Goal: Task Accomplishment & Management: Complete application form

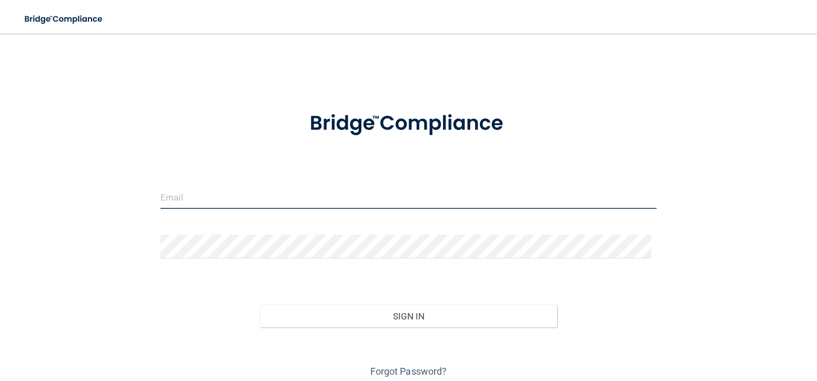
click at [330, 198] on input "email" at bounding box center [408, 197] width 496 height 24
type input "[EMAIL_ADDRESS][DOMAIN_NAME]"
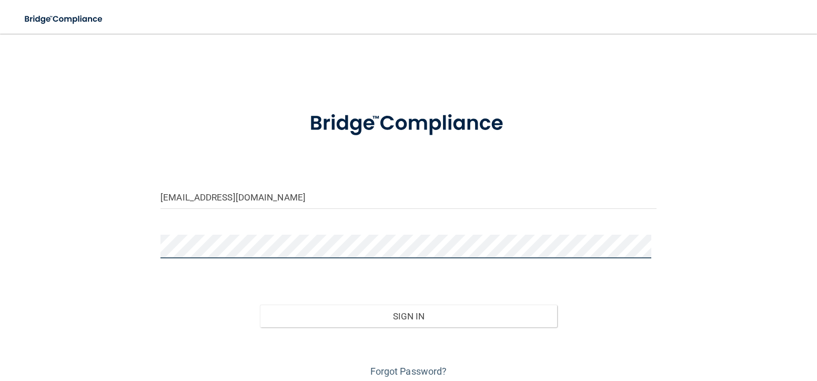
click at [260, 305] on button "Sign In" at bounding box center [409, 316] width 298 height 23
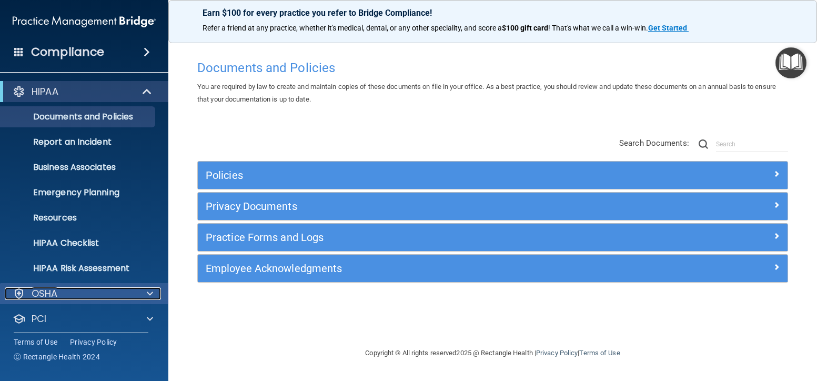
click at [145, 292] on div at bounding box center [148, 293] width 26 height 13
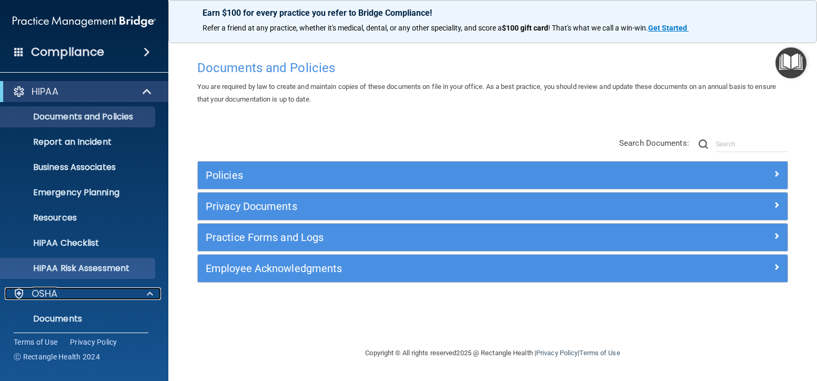
scroll to position [105, 0]
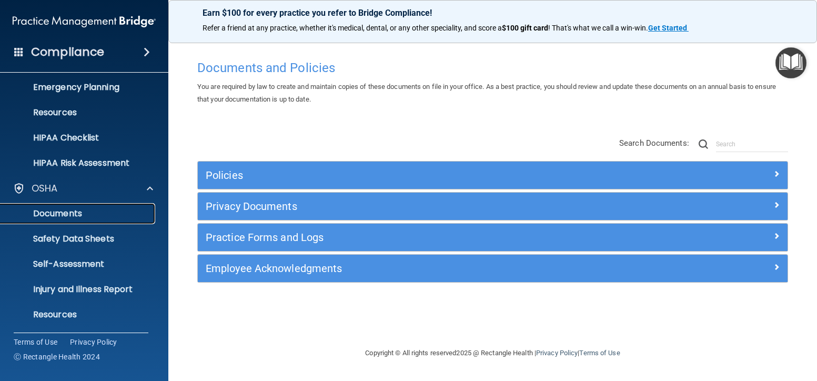
click at [73, 214] on p "Documents" at bounding box center [79, 213] width 144 height 11
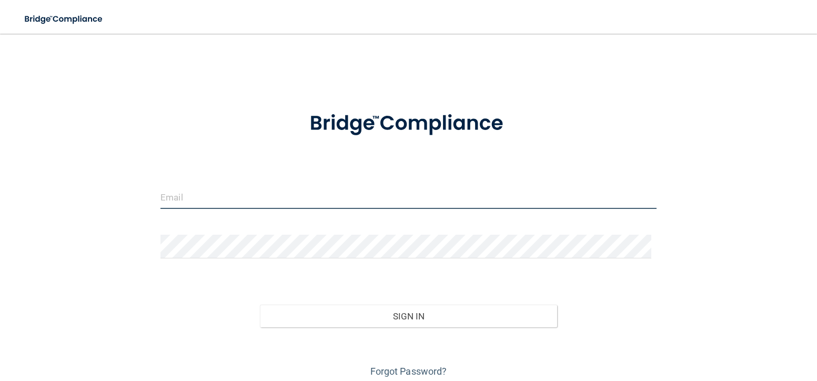
click at [241, 199] on input "email" at bounding box center [408, 197] width 496 height 24
type input "[EMAIL_ADDRESS][DOMAIN_NAME]"
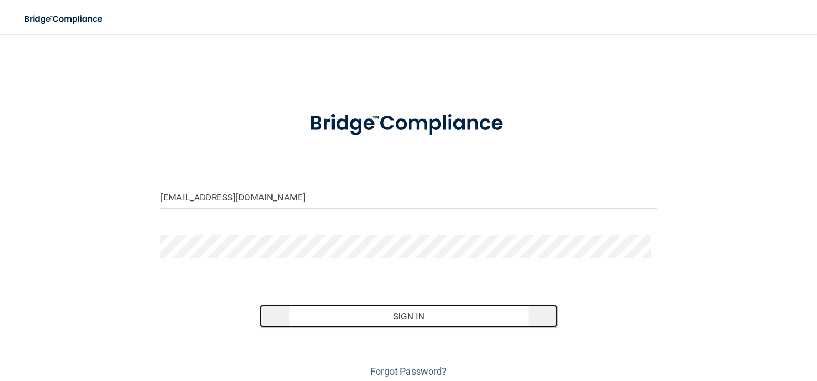
click at [404, 318] on button "Sign In" at bounding box center [409, 316] width 298 height 23
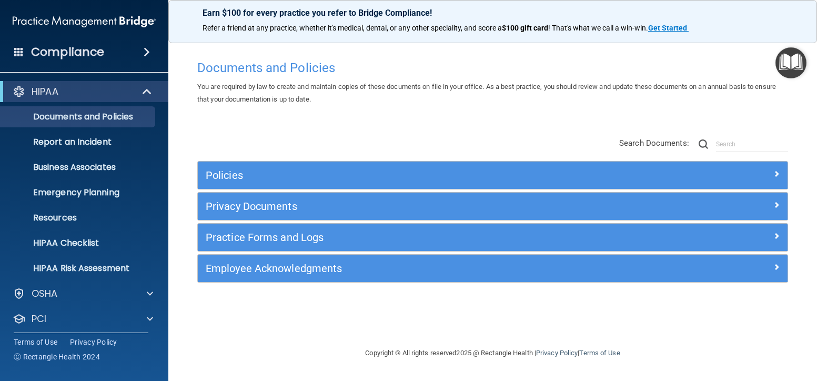
click at [791, 59] on img "Open Resource Center" at bounding box center [790, 62] width 31 height 31
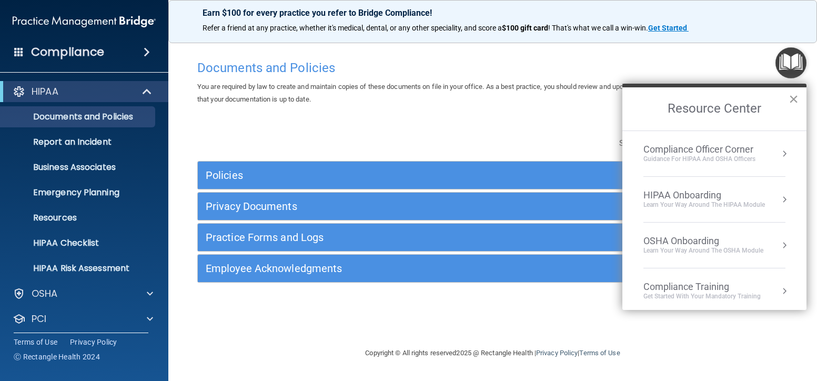
click at [793, 97] on button "×" at bounding box center [793, 98] width 10 height 17
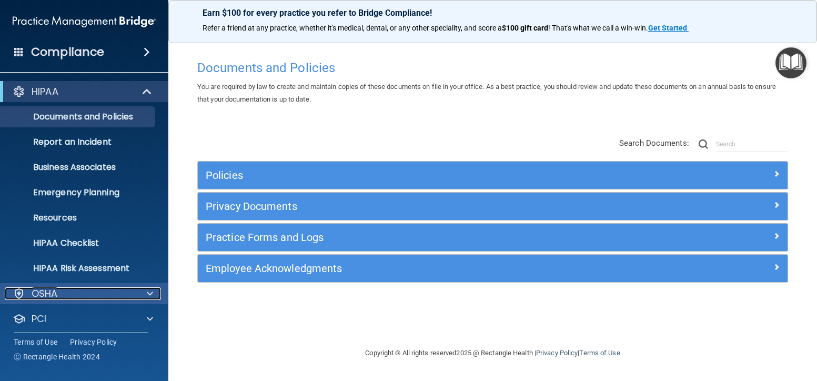
click at [148, 290] on span at bounding box center [150, 293] width 6 height 13
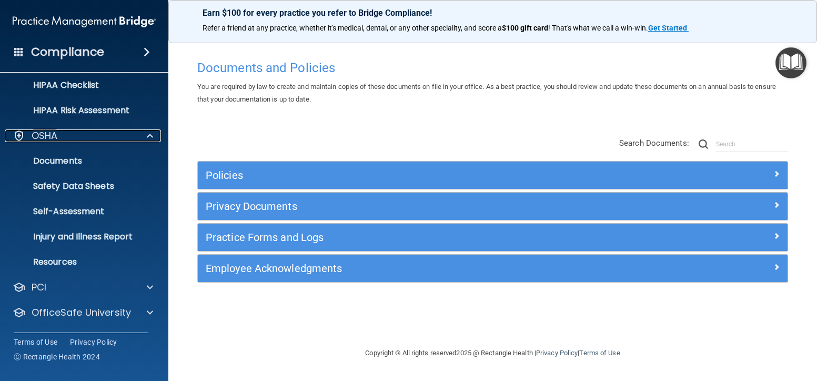
scroll to position [182, 0]
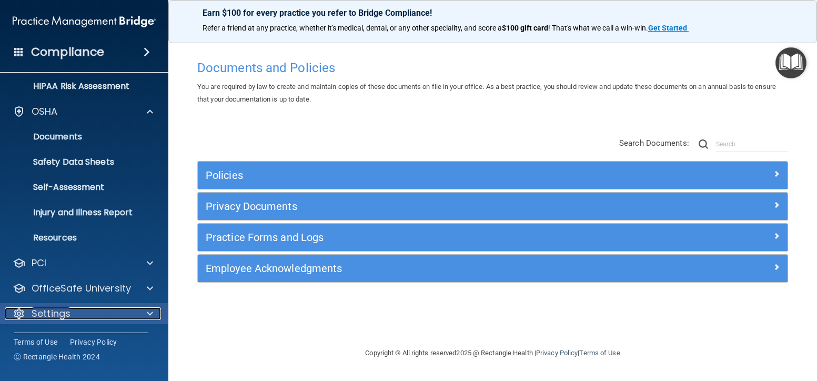
click at [149, 313] on span at bounding box center [150, 313] width 6 height 13
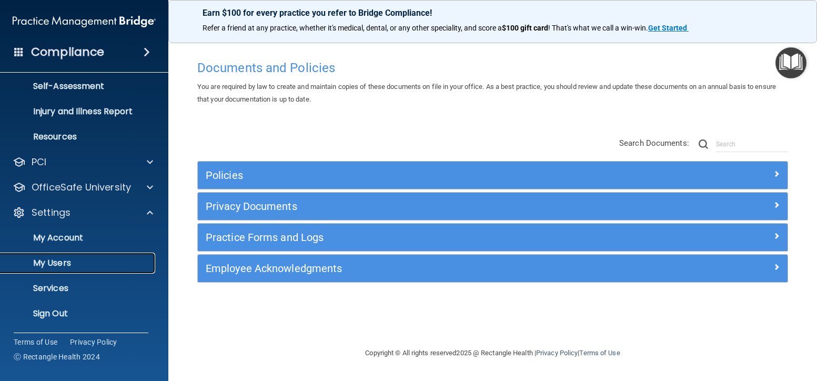
click at [70, 258] on p "My Users" at bounding box center [79, 263] width 144 height 11
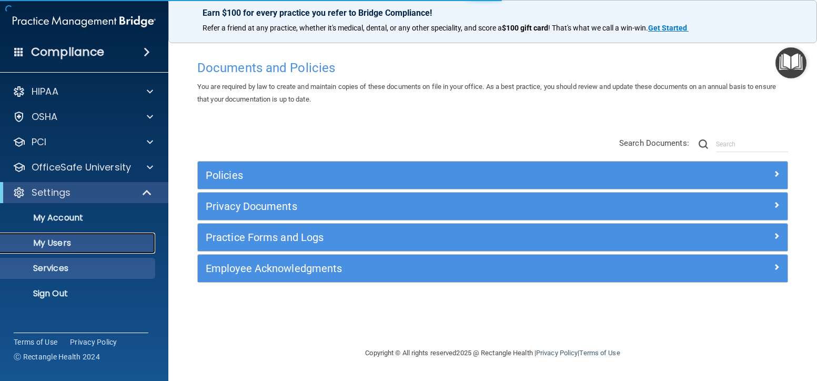
select select "20"
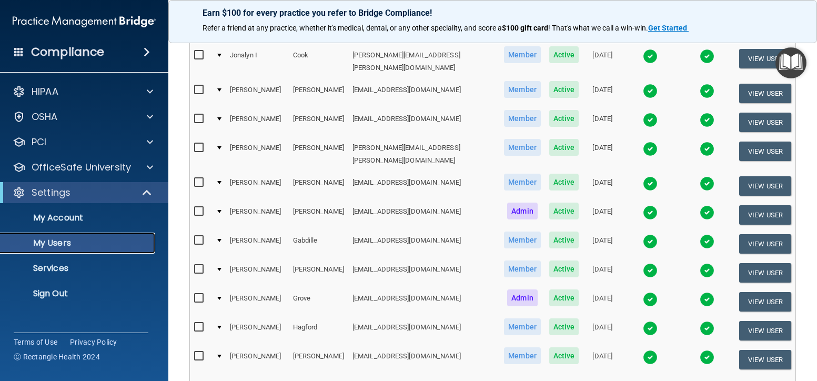
scroll to position [502, 0]
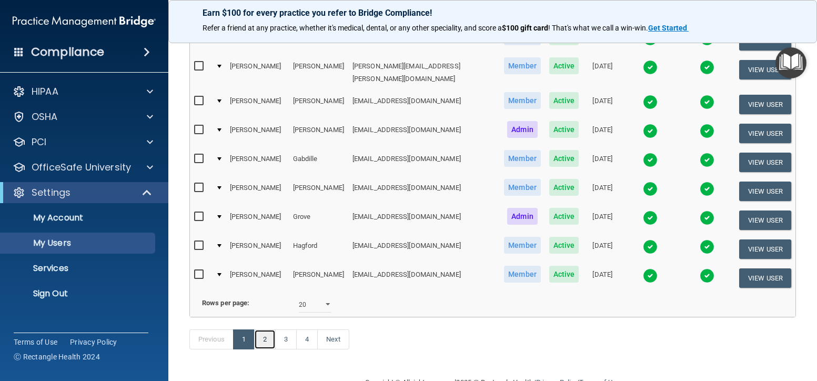
click at [265, 329] on link "2" at bounding box center [265, 339] width 22 height 20
select select "20"
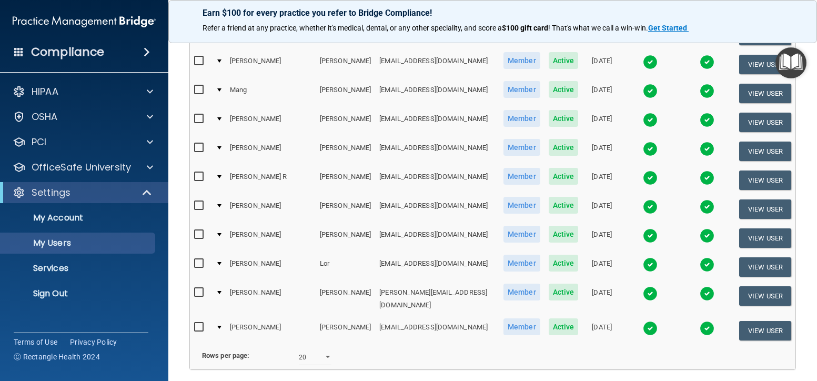
scroll to position [502, 0]
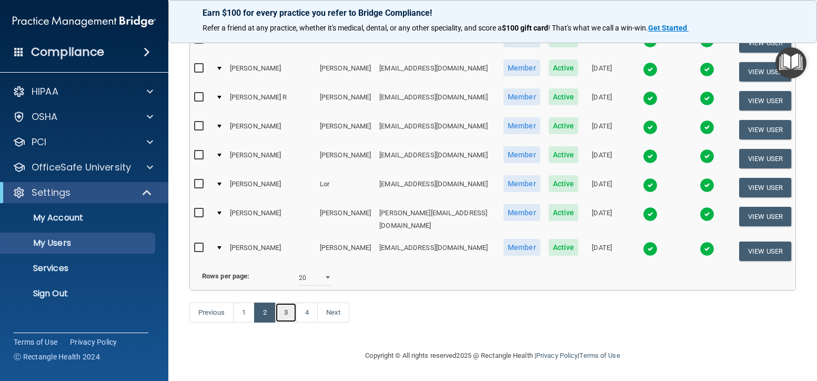
click at [290, 315] on link "3" at bounding box center [286, 312] width 22 height 20
select select "20"
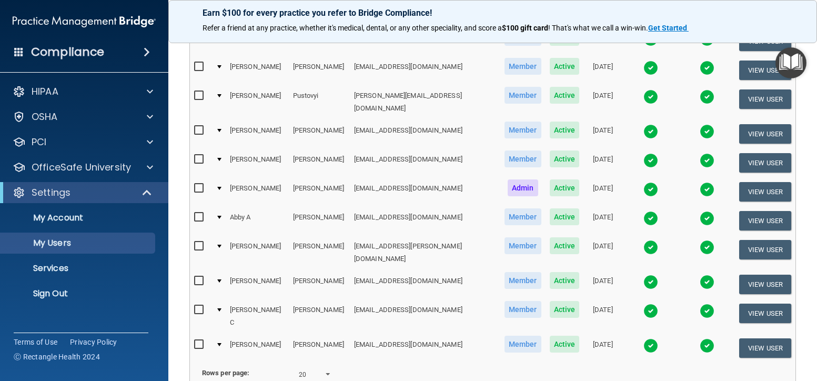
scroll to position [502, 0]
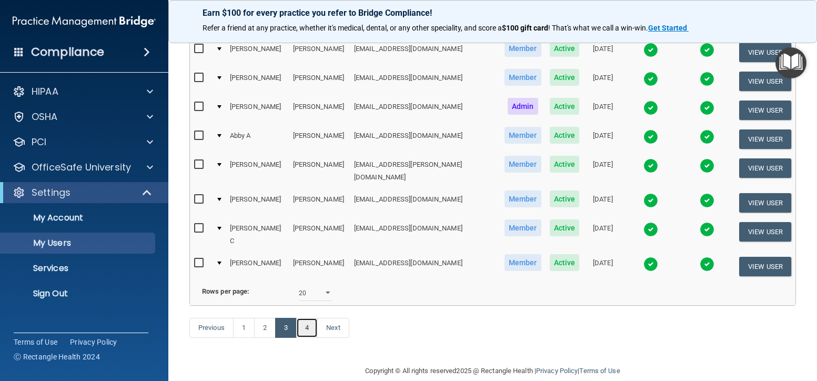
click at [307, 318] on link "4" at bounding box center [307, 328] width 22 height 20
select select "20"
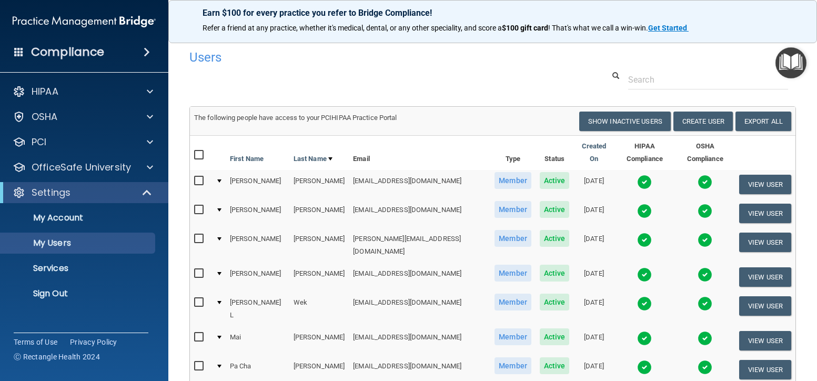
scroll to position [126, 0]
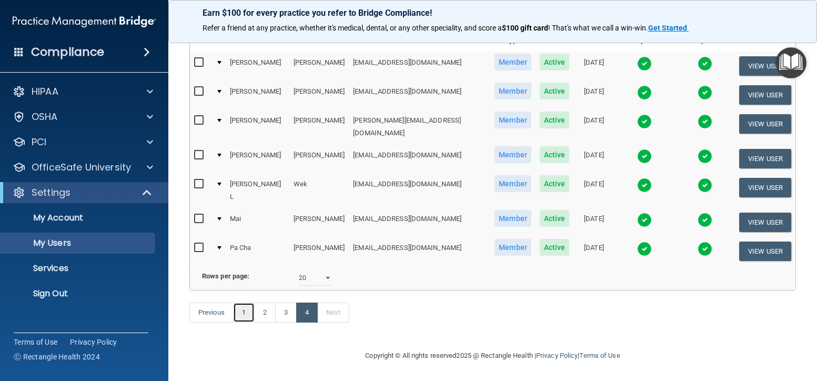
click at [249, 314] on link "1" at bounding box center [244, 312] width 22 height 20
select select "20"
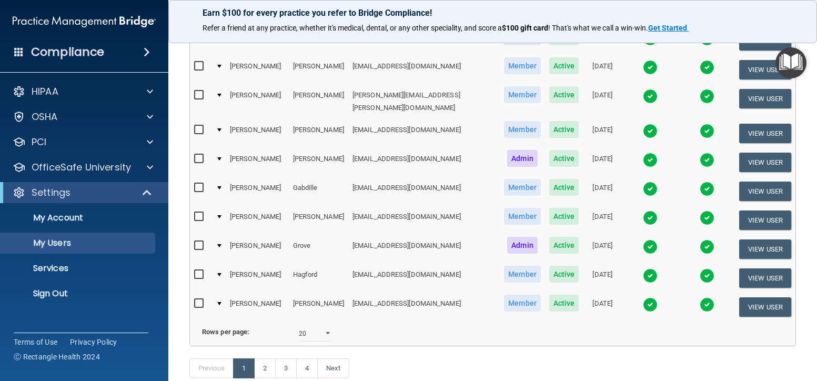
scroll to position [502, 0]
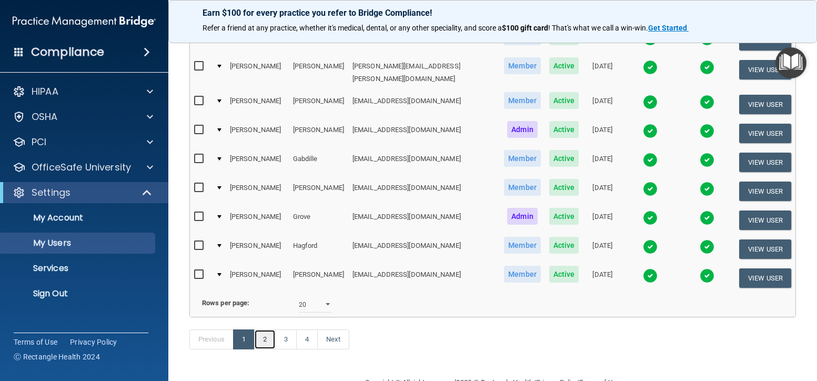
click at [266, 329] on link "2" at bounding box center [265, 339] width 22 height 20
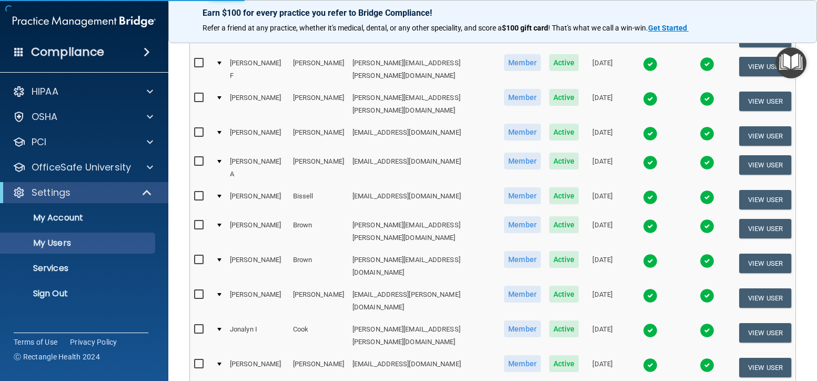
select select "20"
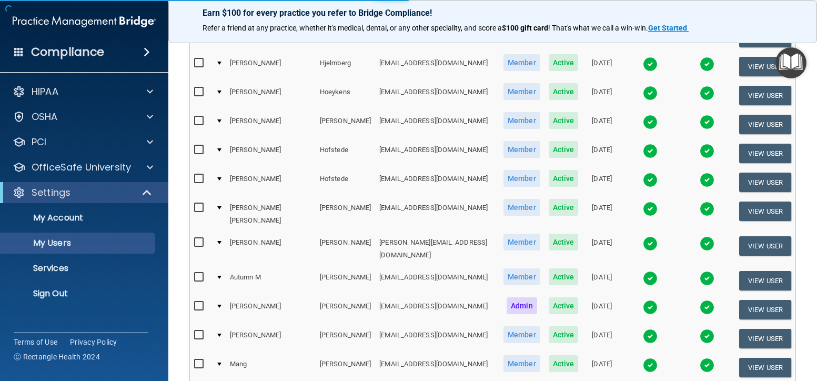
scroll to position [0, 0]
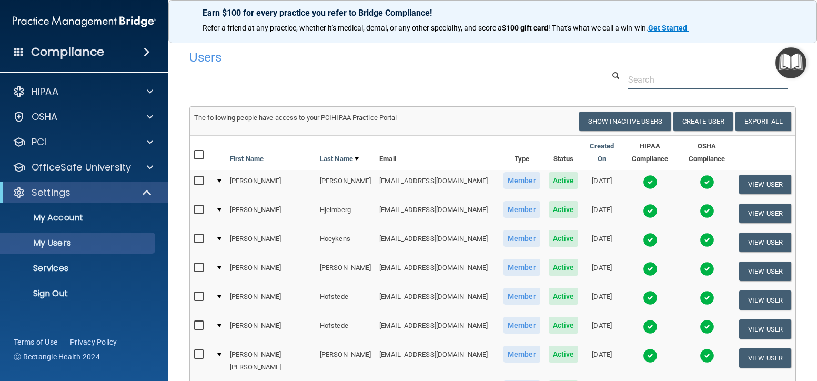
click at [628, 89] on input "text" at bounding box center [708, 79] width 160 height 19
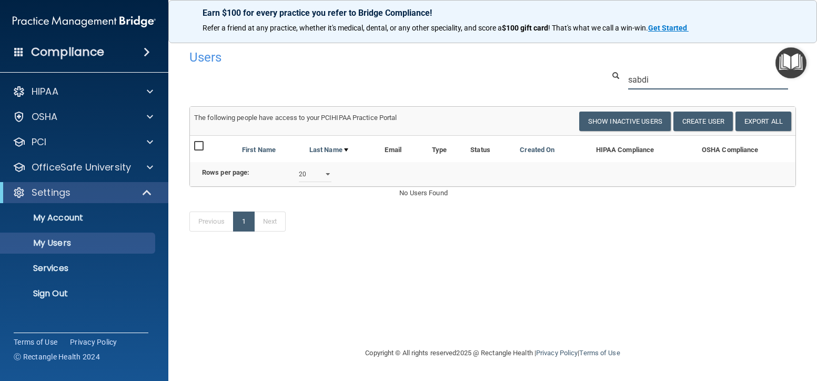
drag, startPoint x: 669, startPoint y: 79, endPoint x: 624, endPoint y: 80, distance: 44.7
click at [624, 80] on div "sabdi" at bounding box center [708, 79] width 176 height 19
type input "[PERSON_NAME]"
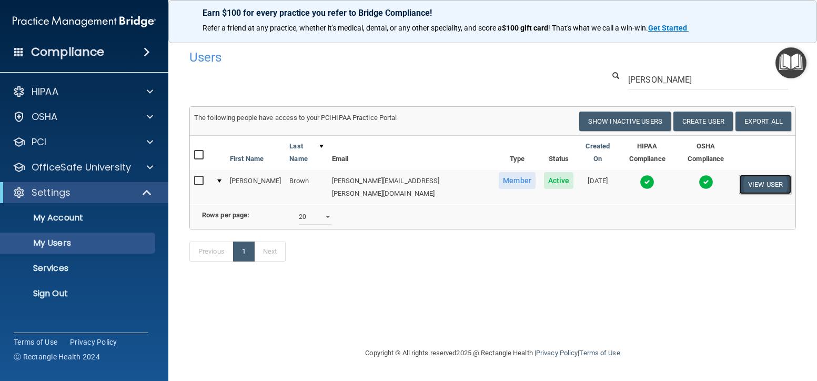
click at [757, 176] on button "View User" at bounding box center [765, 184] width 52 height 19
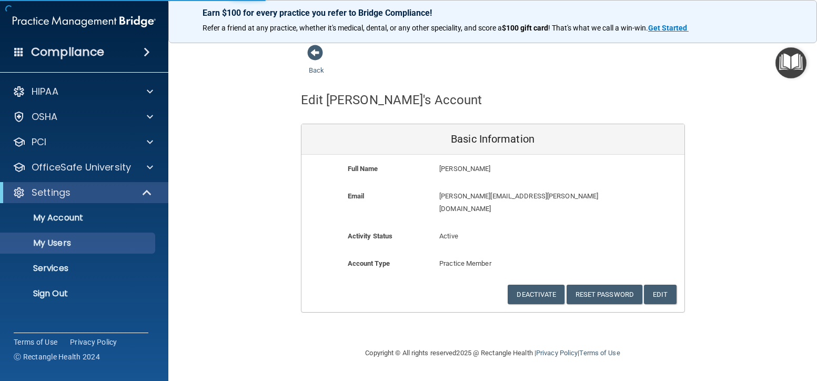
select select "20"
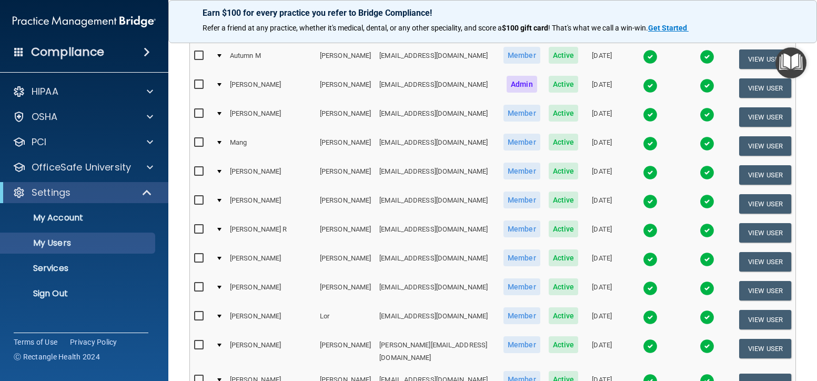
scroll to position [502, 0]
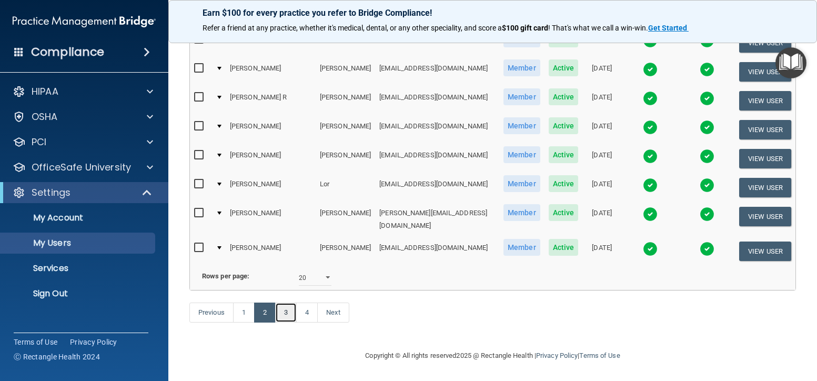
click at [289, 315] on link "3" at bounding box center [286, 312] width 22 height 20
select select "20"
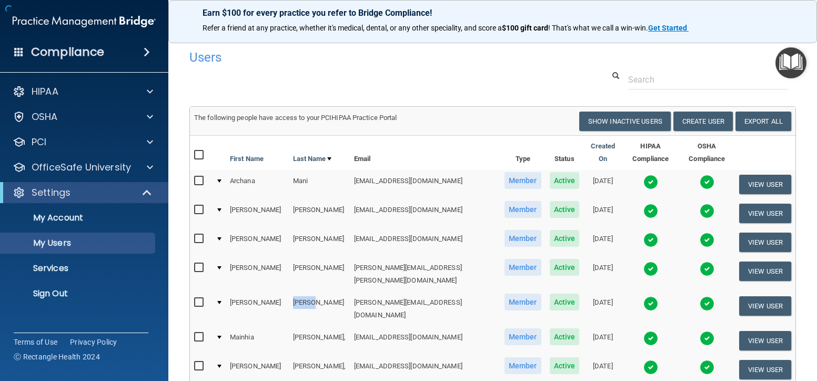
click at [289, 315] on td "[PERSON_NAME]" at bounding box center [319, 308] width 61 height 35
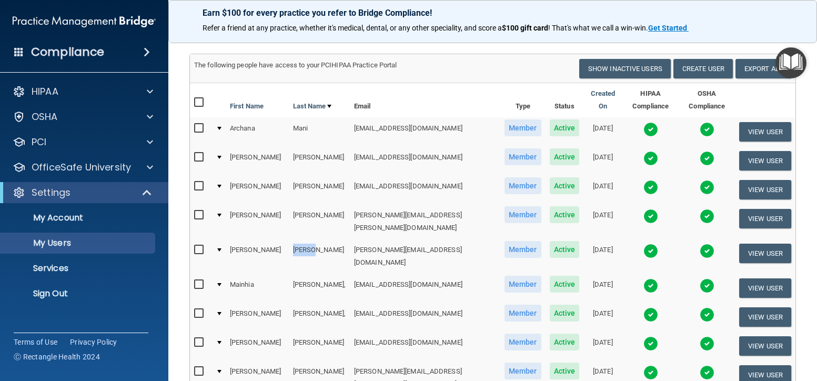
click at [200, 159] on input "checkbox" at bounding box center [200, 157] width 12 height 8
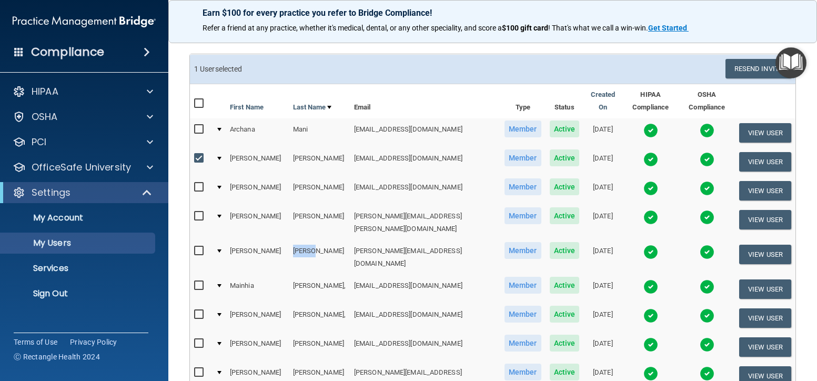
click at [200, 159] on input "checkbox" at bounding box center [200, 158] width 12 height 8
checkbox input "false"
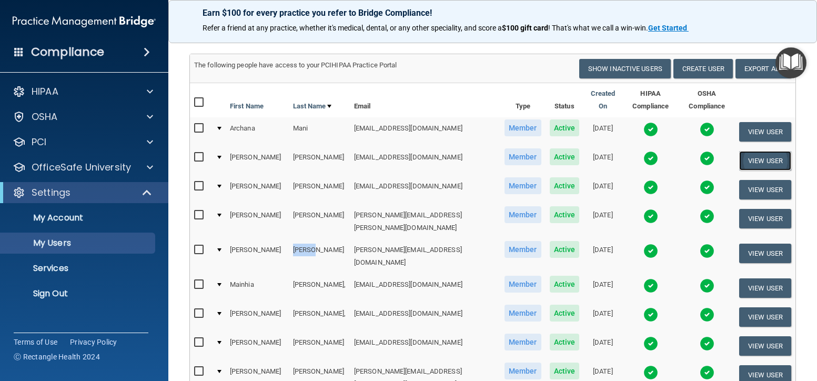
click at [750, 163] on button "View User" at bounding box center [765, 160] width 52 height 19
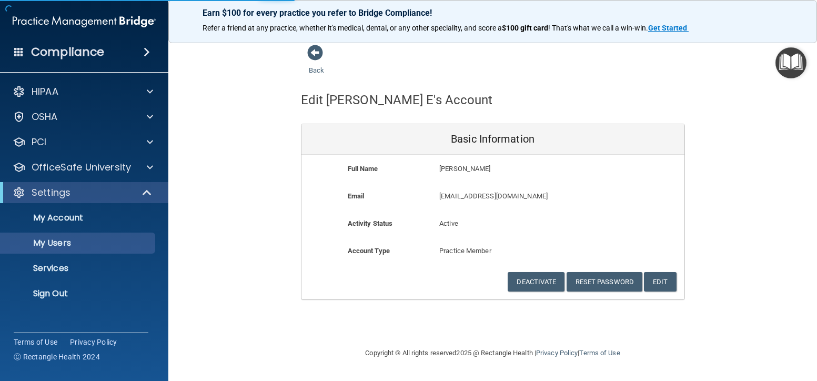
select select "20"
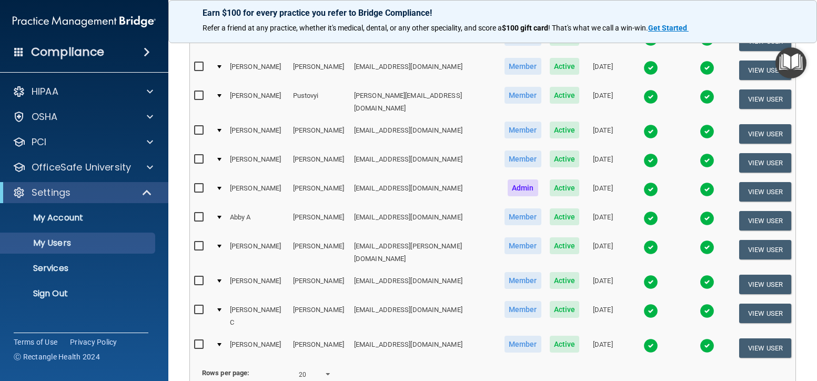
scroll to position [473, 0]
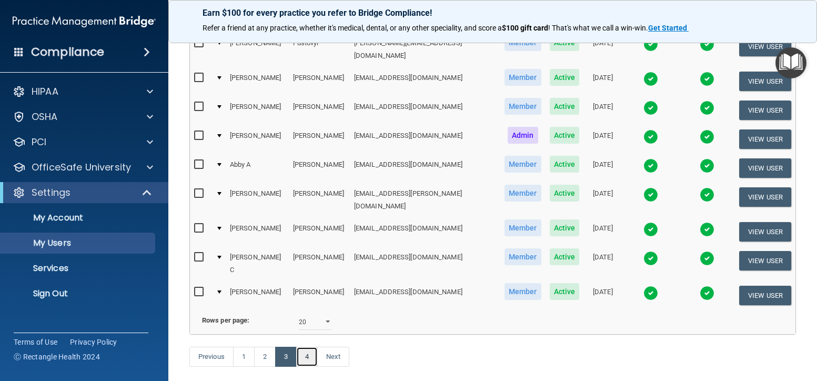
click at [310, 347] on link "4" at bounding box center [307, 357] width 22 height 20
select select "20"
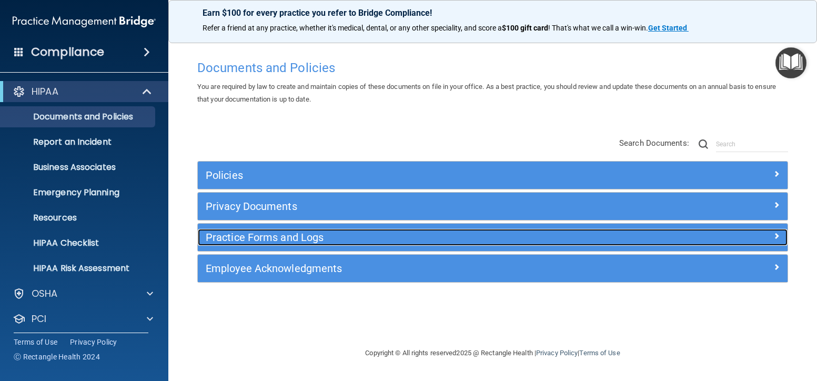
click at [347, 242] on h5 "Practice Forms and Logs" at bounding box center [419, 237] width 427 height 12
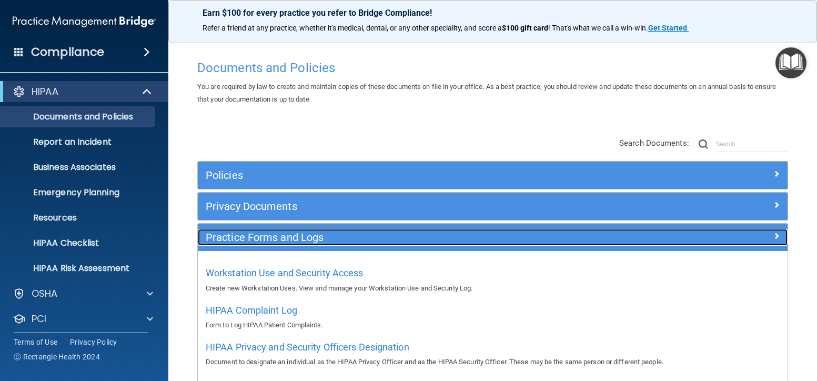
scroll to position [53, 0]
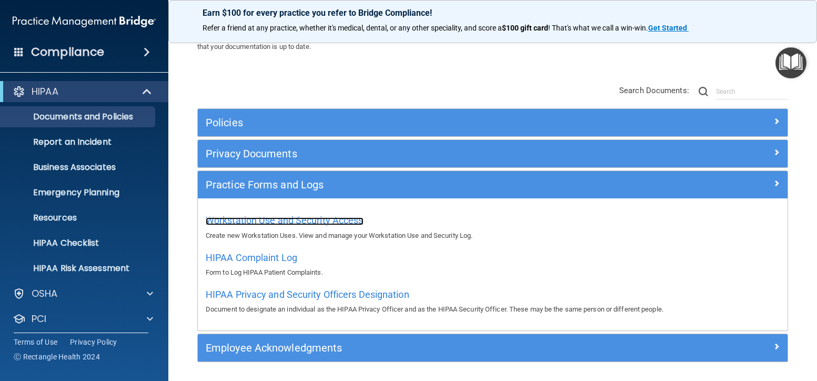
click at [328, 221] on span "Workstation Use and Security Access" at bounding box center [285, 220] width 158 height 11
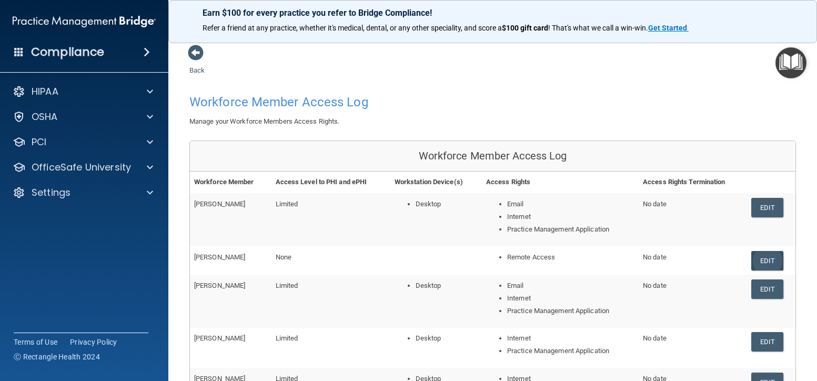
click at [756, 261] on link "Edit" at bounding box center [767, 260] width 32 height 19
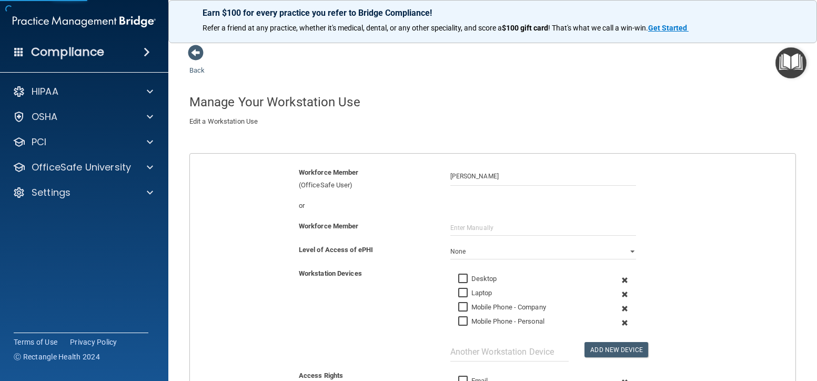
scroll to position [158, 0]
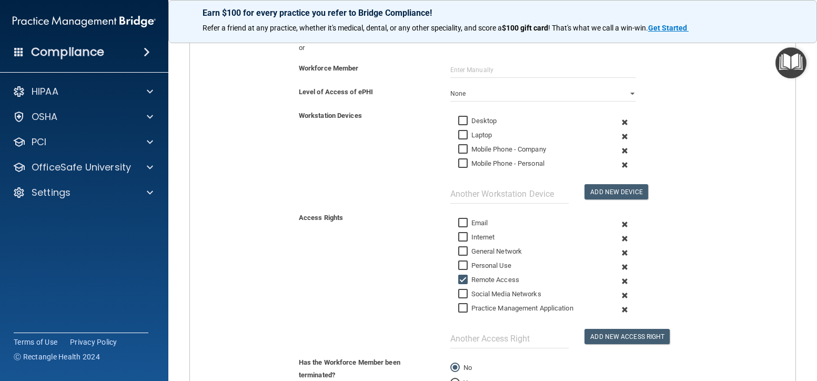
click at [461, 279] on input "Remote Access" at bounding box center [464, 280] width 12 height 8
checkbox input "false"
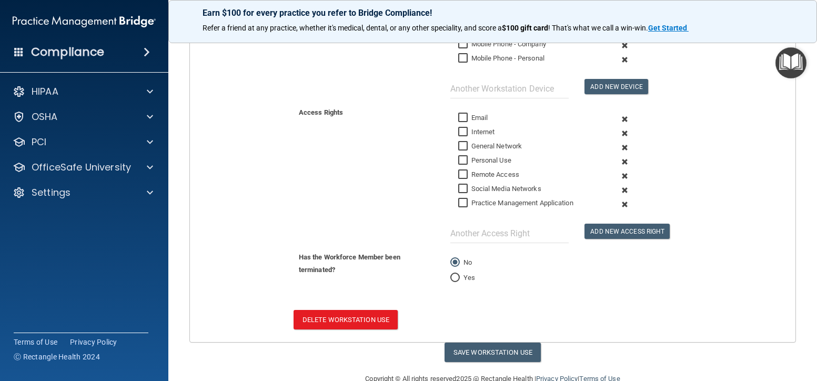
click at [450, 275] on input "Yes" at bounding box center [454, 278] width 9 height 8
radio input "true"
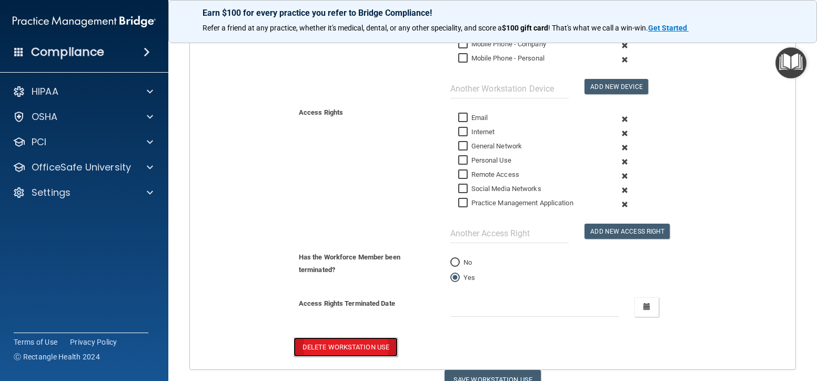
click at [360, 347] on button "Delete Workstation Use" at bounding box center [345, 346] width 104 height 19
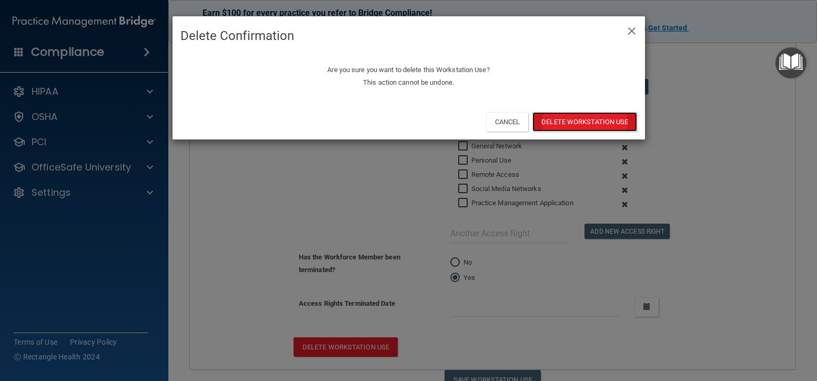
click at [562, 116] on button "Delete Workstation Use" at bounding box center [584, 121] width 104 height 19
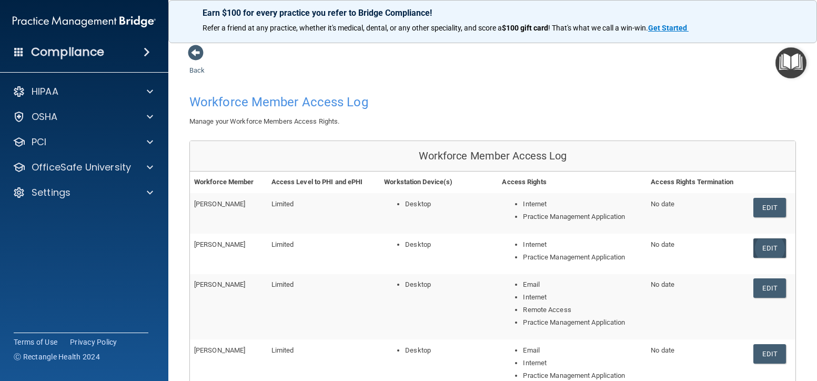
click at [766, 247] on link "Edit" at bounding box center [769, 247] width 32 height 19
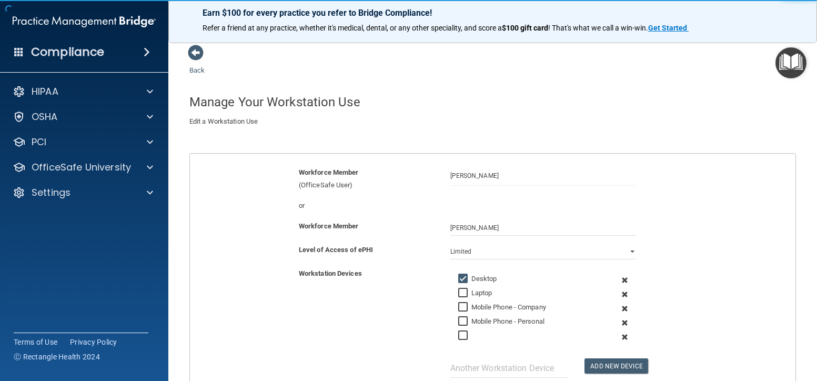
scroll to position [105, 0]
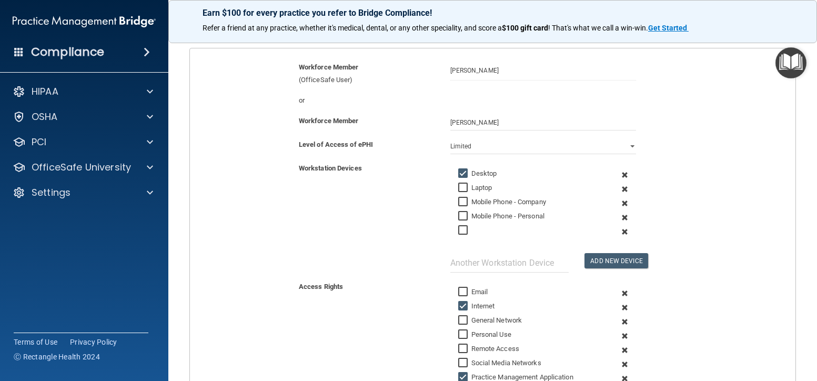
click at [458, 167] on label "Desktop" at bounding box center [477, 173] width 39 height 13
click at [458, 169] on input "Desktop" at bounding box center [464, 173] width 12 height 8
checkbox input "false"
click at [463, 305] on input "Internet" at bounding box center [464, 306] width 12 height 8
checkbox input "false"
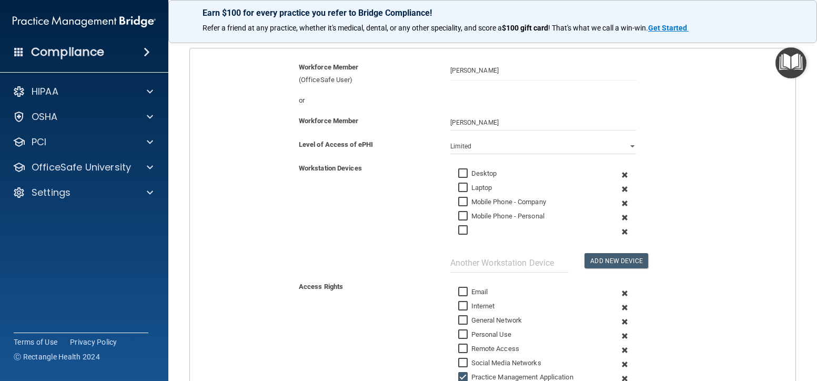
scroll to position [210, 0]
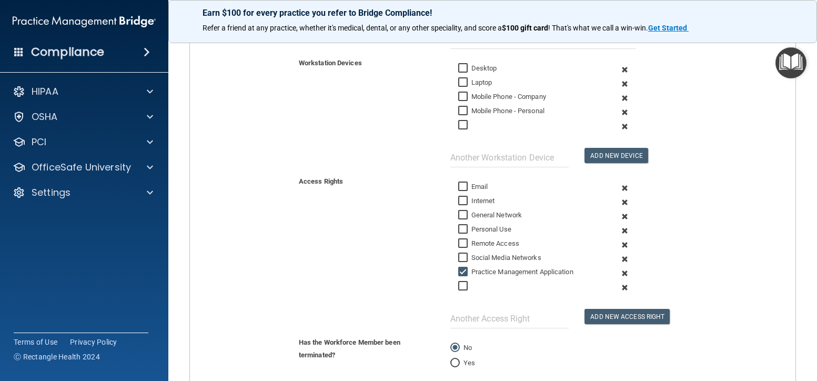
click at [459, 268] on input "Practice Management Application" at bounding box center [464, 272] width 12 height 8
checkbox input "false"
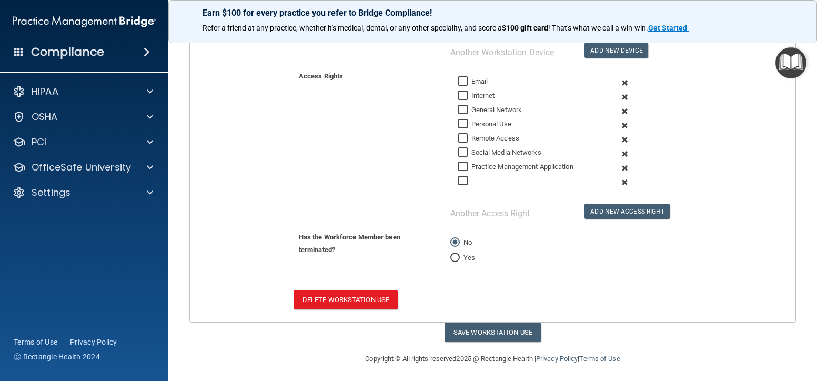
click at [452, 257] on input "Yes" at bounding box center [454, 258] width 9 height 8
radio input "true"
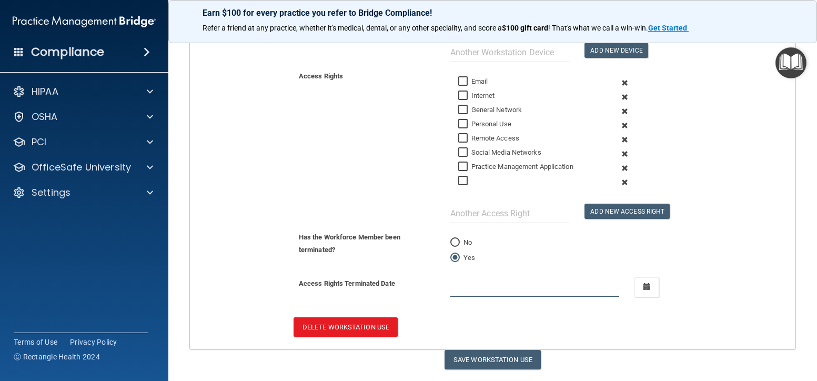
click at [462, 282] on input "text" at bounding box center [534, 286] width 169 height 19
click at [513, 358] on button "Save Workstation Use" at bounding box center [492, 359] width 96 height 19
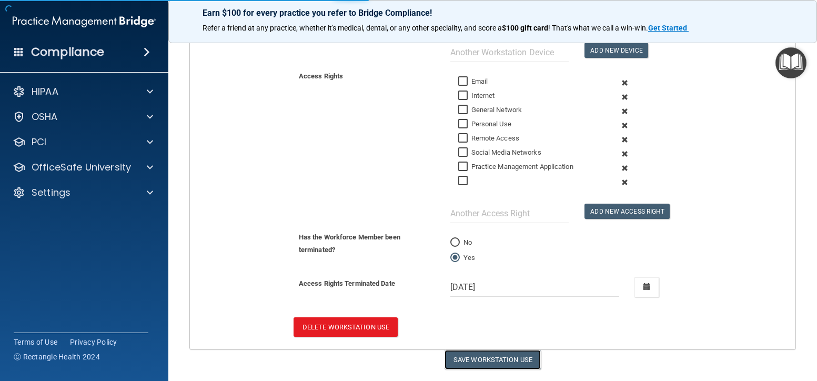
type input "9/1/25"
select select "? string:Limited ?"
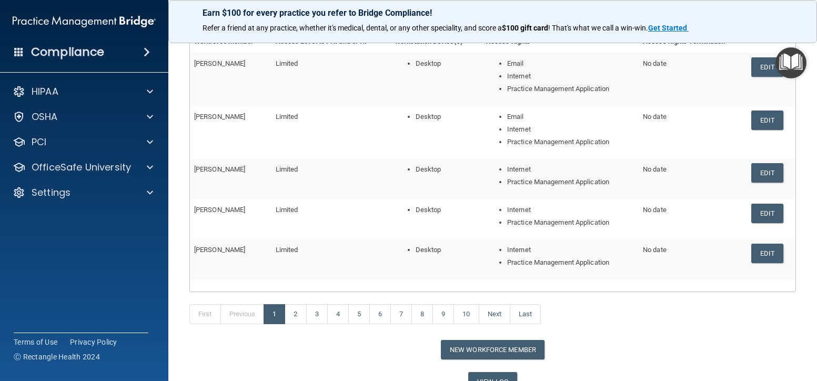
scroll to position [193, 0]
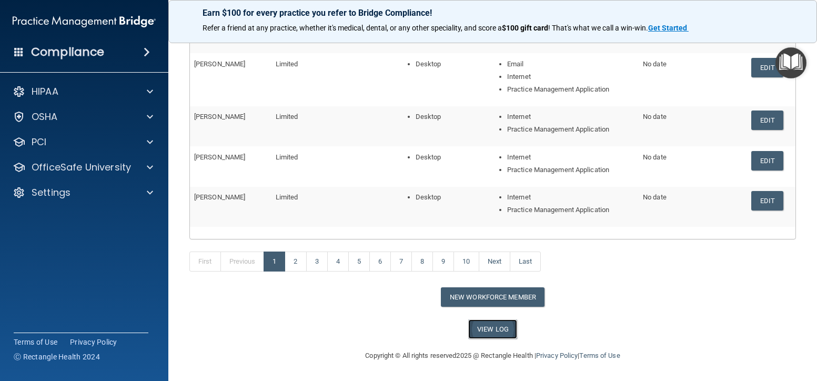
click at [487, 333] on link "View Log" at bounding box center [492, 328] width 49 height 19
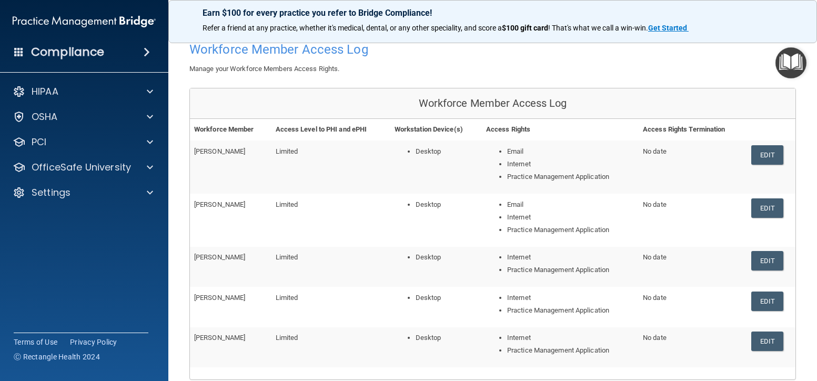
scroll to position [0, 0]
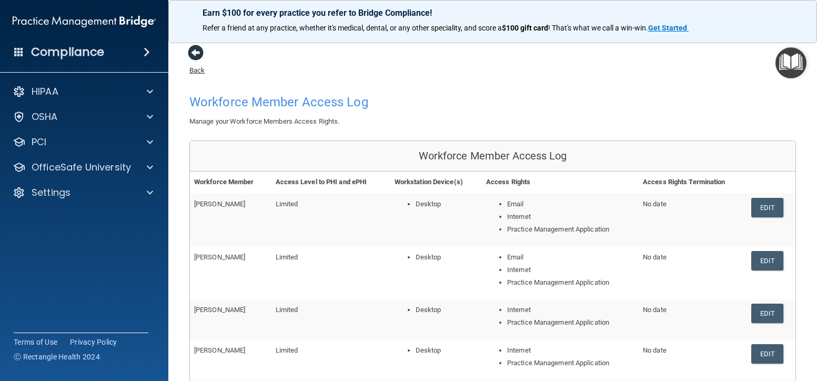
click at [196, 55] on span at bounding box center [196, 53] width 16 height 16
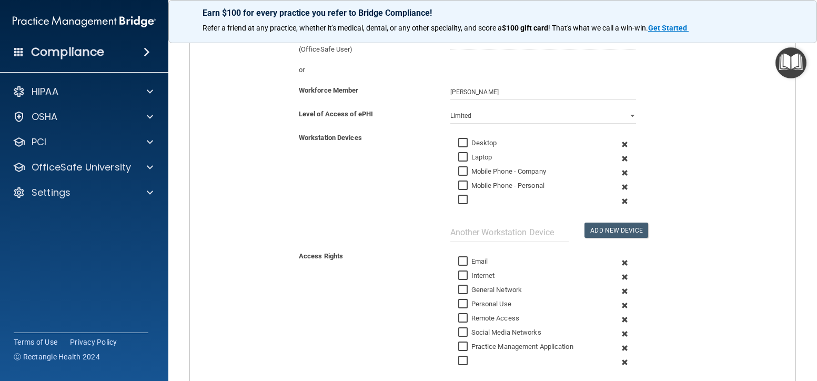
scroll to position [31, 0]
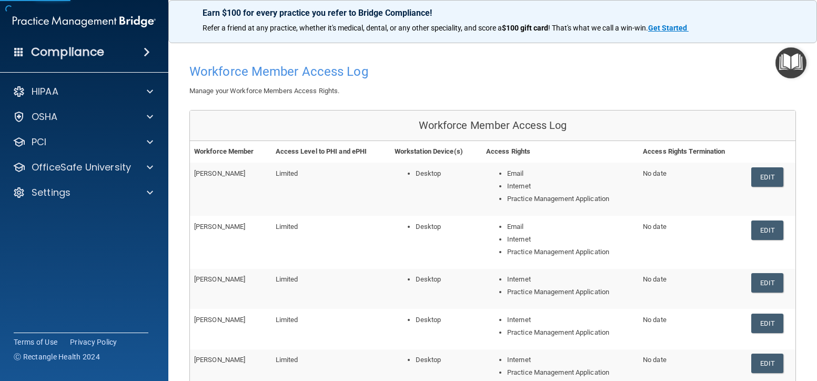
scroll to position [136, 0]
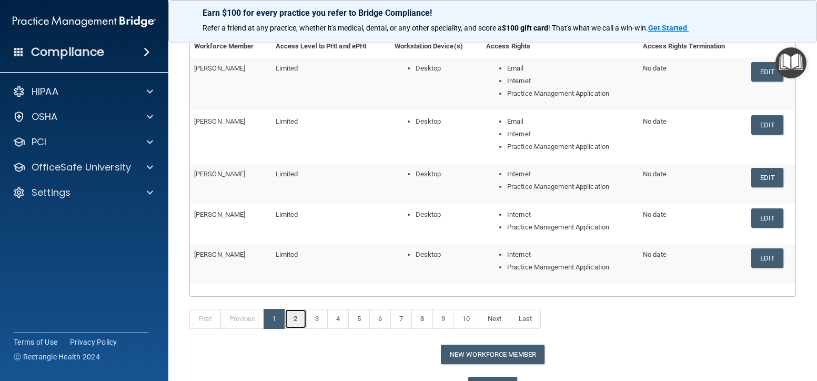
click at [297, 321] on link "2" at bounding box center [296, 319] width 22 height 20
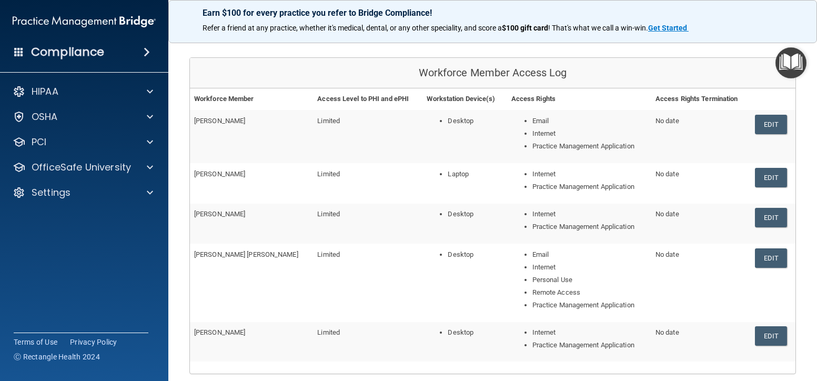
scroll to position [136, 0]
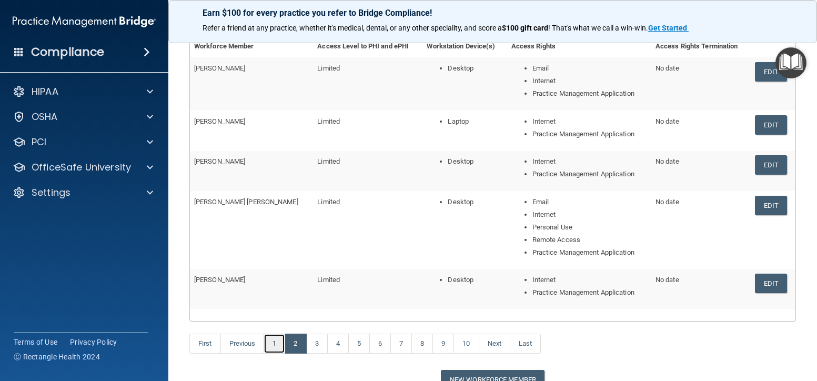
click at [277, 343] on link "1" at bounding box center [275, 343] width 22 height 20
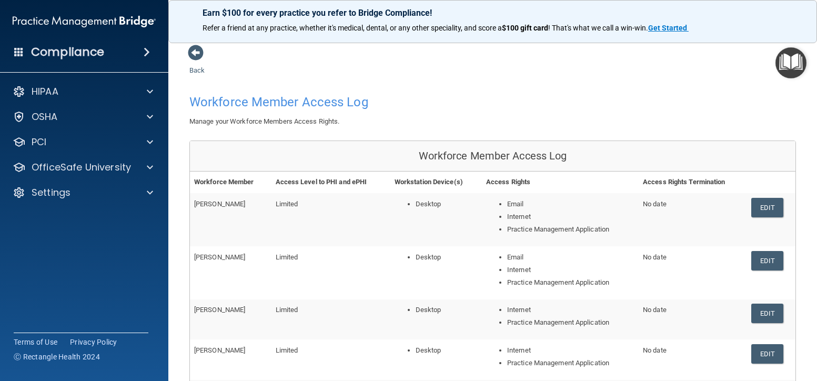
scroll to position [193, 0]
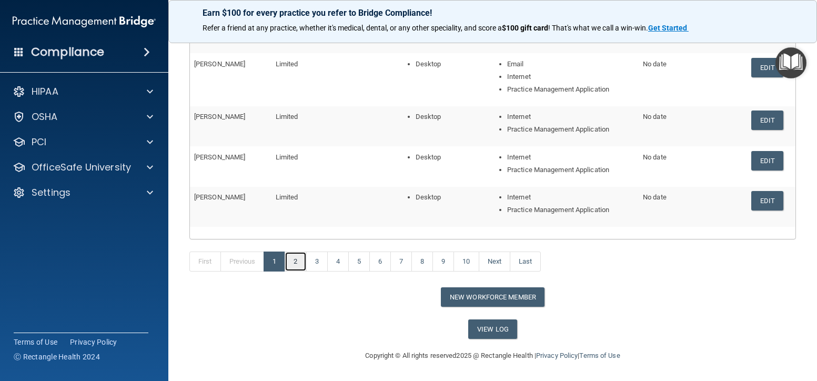
click at [299, 262] on link "2" at bounding box center [296, 261] width 22 height 20
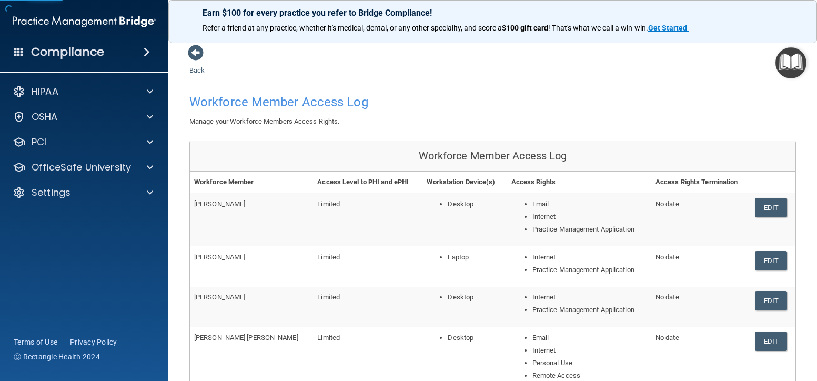
scroll to position [218, 0]
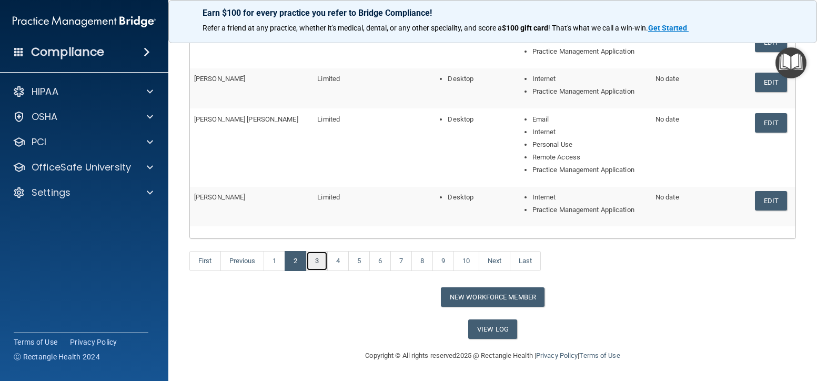
click at [327, 262] on link "3" at bounding box center [317, 261] width 22 height 20
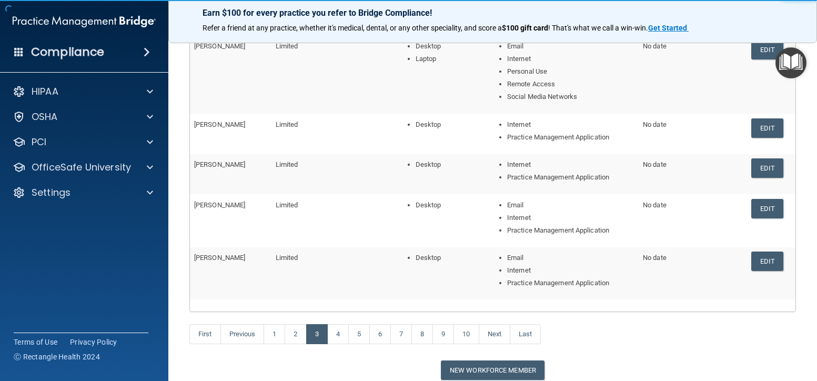
scroll to position [210, 0]
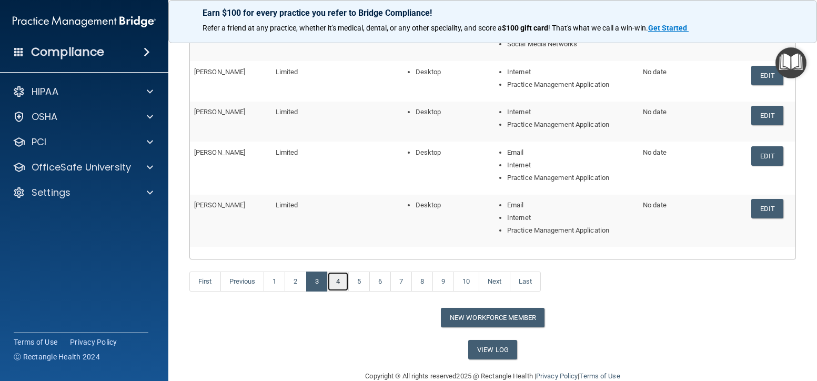
click at [338, 279] on link "4" at bounding box center [338, 281] width 22 height 20
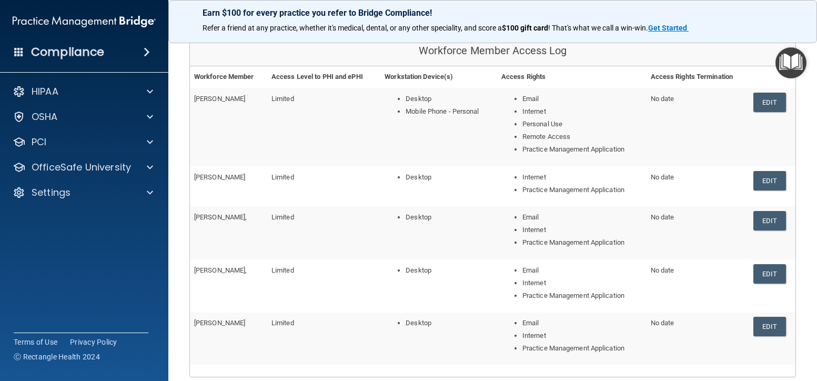
scroll to position [244, 0]
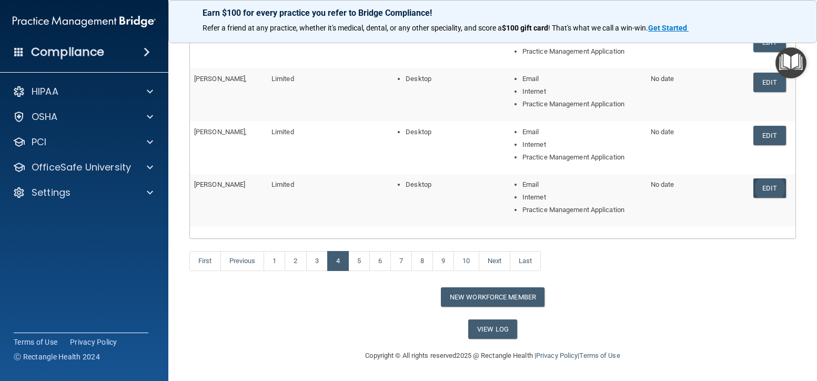
click at [760, 188] on link "Edit" at bounding box center [769, 187] width 32 height 19
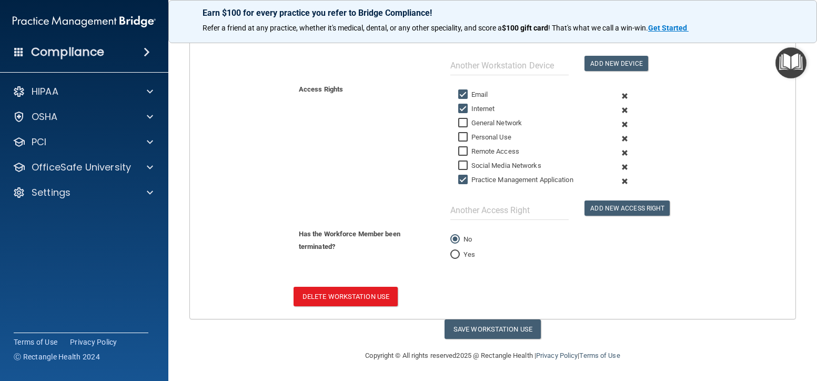
click at [452, 254] on input "Yes" at bounding box center [454, 255] width 9 height 8
radio input "true"
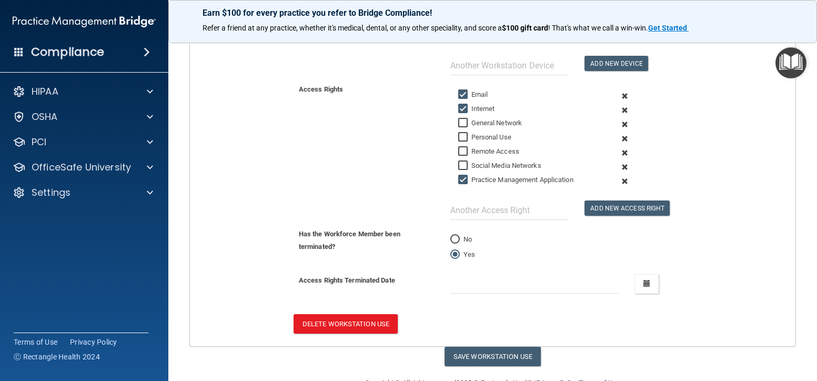
click at [446, 284] on div "September 2025 Mon Tue Wed Thu Fri Sat Sun 01 02 03 04 05 06 07 08 09 10 11 12 …" at bounding box center [534, 283] width 185 height 19
click at [534, 283] on input "text" at bounding box center [534, 283] width 169 height 19
type input "Summer 2025"
click at [460, 92] on input "Email" at bounding box center [464, 94] width 12 height 8
checkbox input "false"
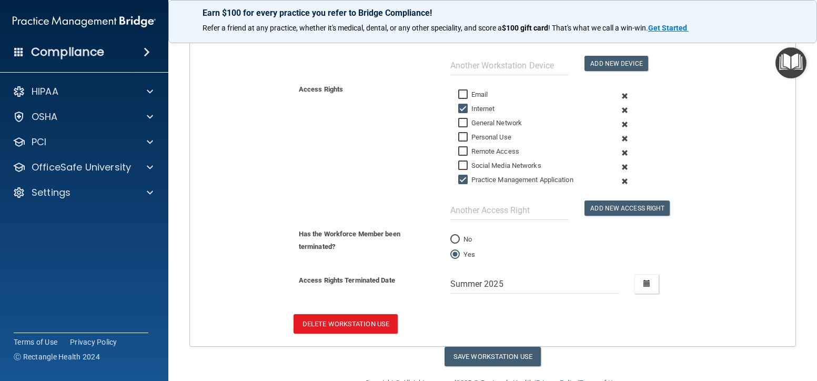
click at [458, 106] on input "Internet" at bounding box center [464, 109] width 12 height 8
checkbox input "false"
click at [461, 183] on input "Practice Management Application" at bounding box center [464, 180] width 12 height 8
checkbox input "false"
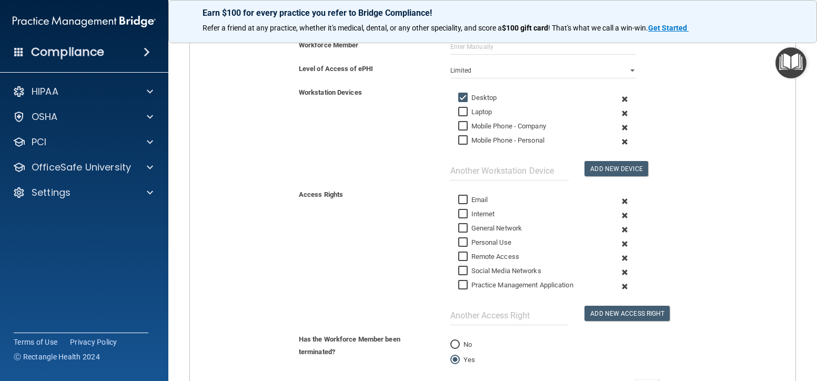
click at [459, 99] on input "Desktop" at bounding box center [464, 98] width 12 height 8
checkbox input "false"
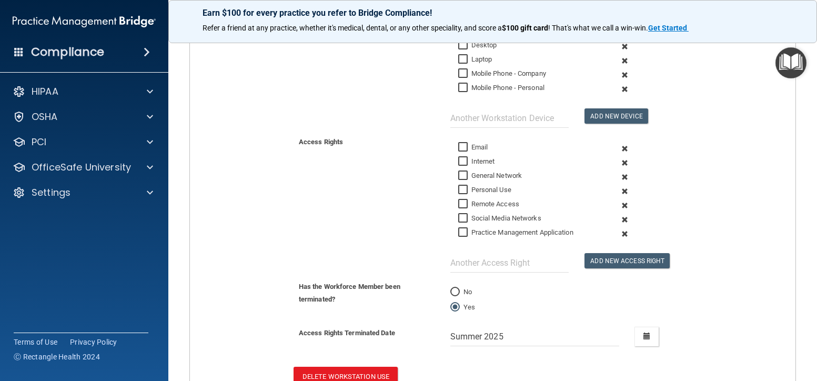
scroll to position [286, 0]
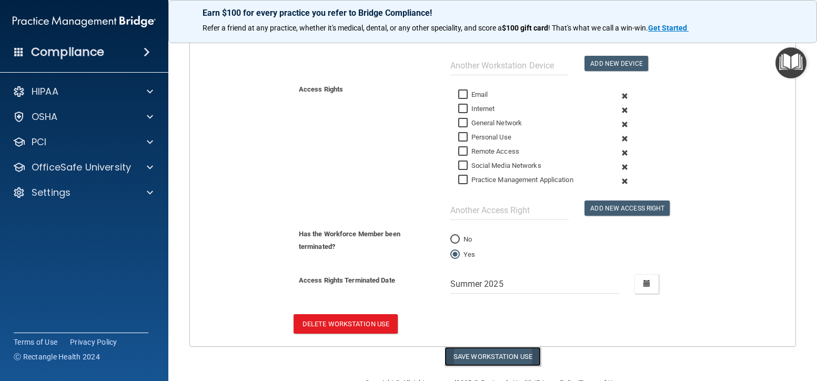
click at [487, 356] on button "Save Workstation Use" at bounding box center [492, 356] width 96 height 19
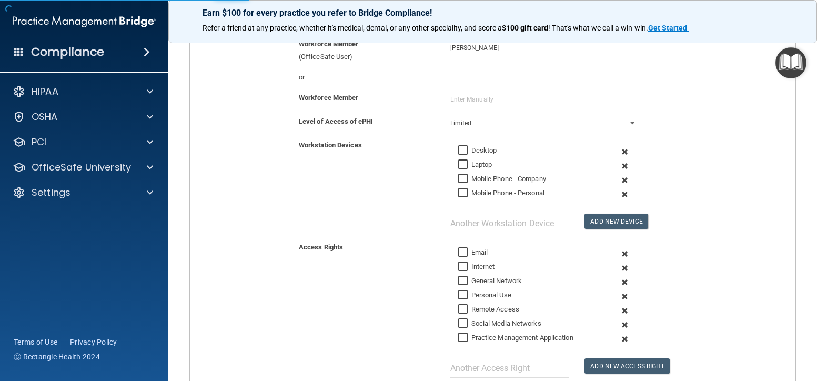
scroll to position [76, 0]
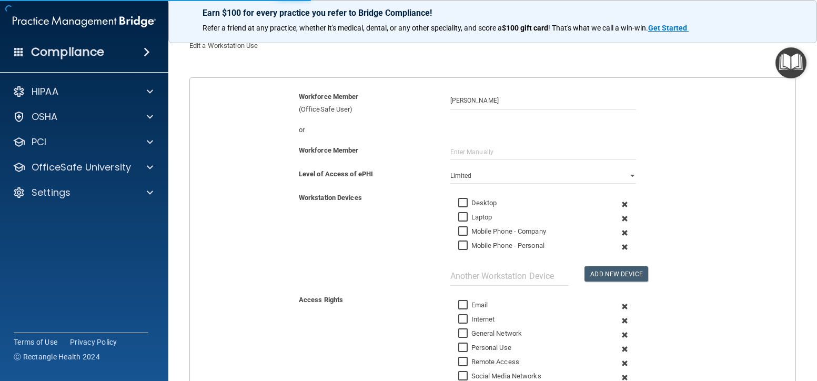
type input "1/1/25"
select select "? string:Limited ?"
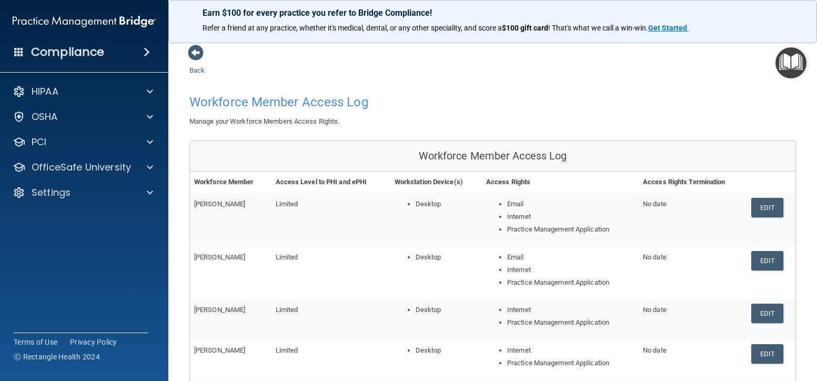
scroll to position [193, 0]
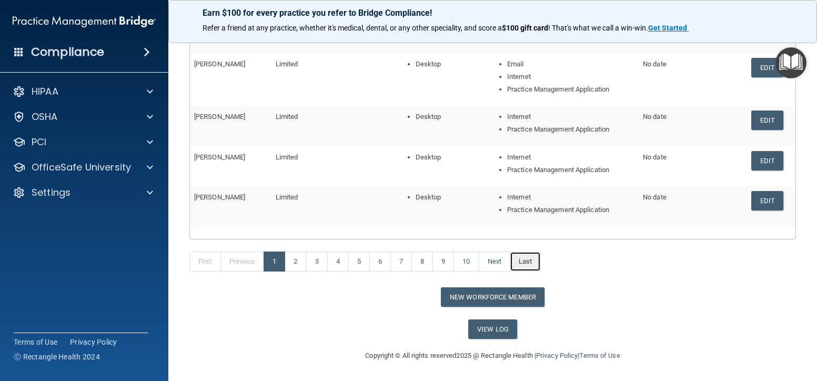
click at [520, 262] on link "Last" at bounding box center [525, 261] width 31 height 20
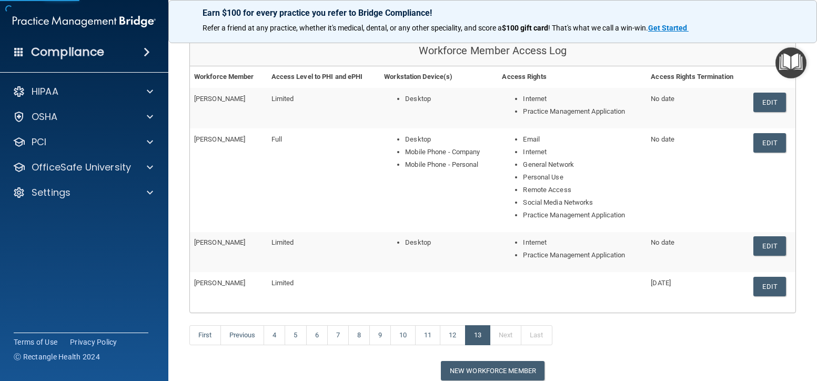
scroll to position [158, 0]
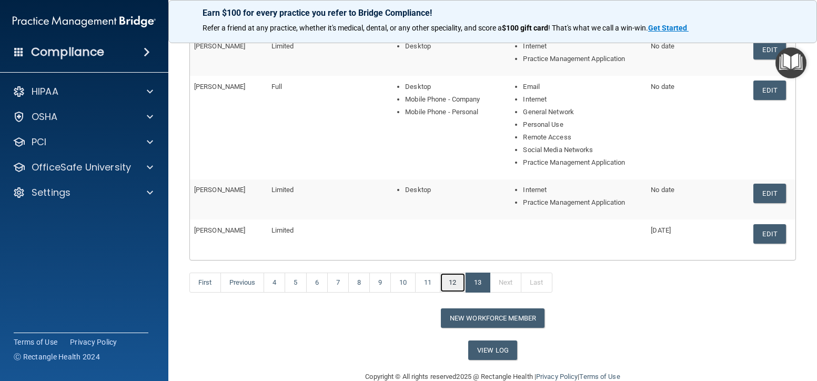
click at [460, 280] on link "12" at bounding box center [452, 282] width 25 height 20
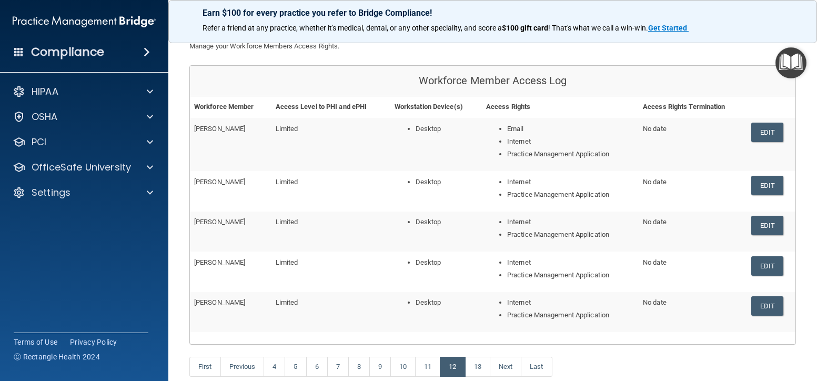
scroll to position [23, 0]
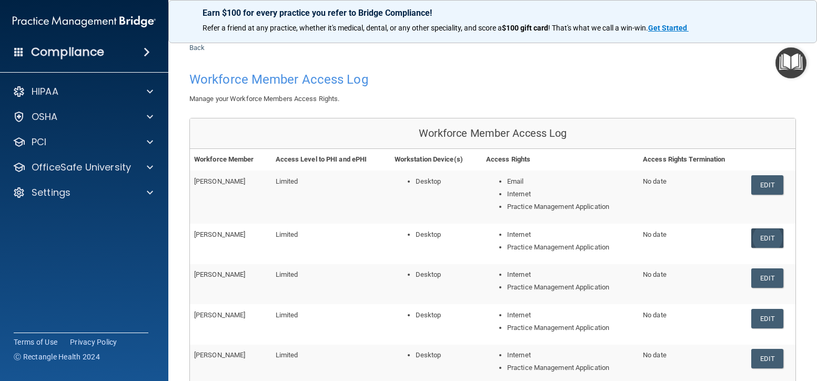
click at [764, 239] on link "Edit" at bounding box center [767, 237] width 32 height 19
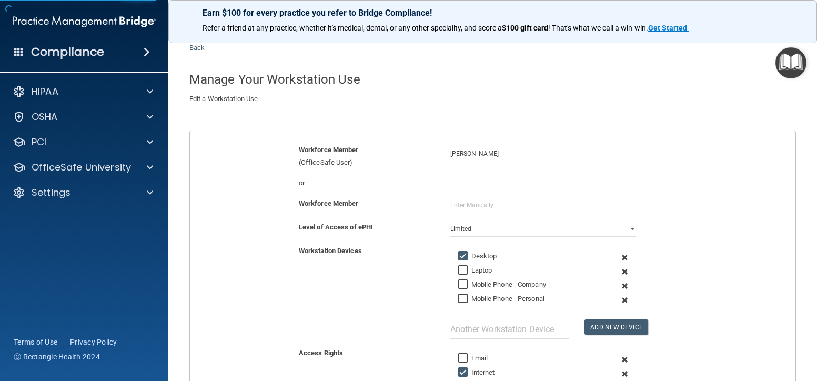
scroll to position [128, 0]
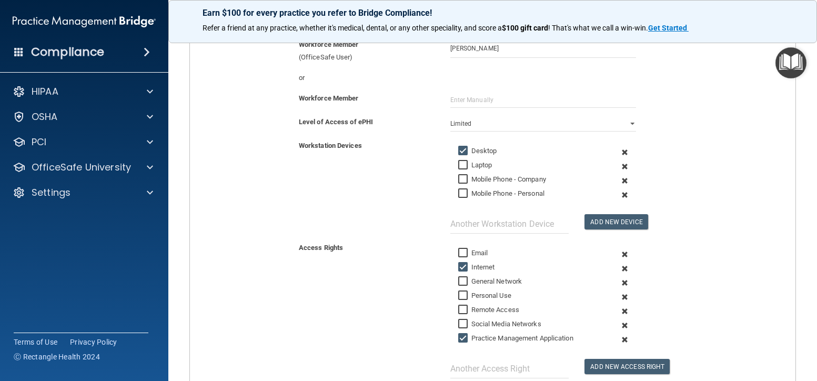
click at [463, 150] on input "Desktop" at bounding box center [464, 151] width 12 height 8
checkbox input "false"
click at [463, 264] on input "Internet" at bounding box center [464, 267] width 12 height 8
checkbox input "false"
click at [460, 335] on input "Practice Management Application" at bounding box center [464, 338] width 12 height 8
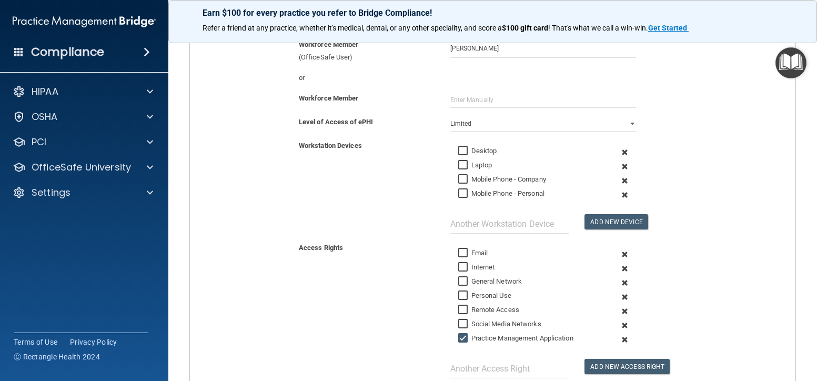
checkbox input "false"
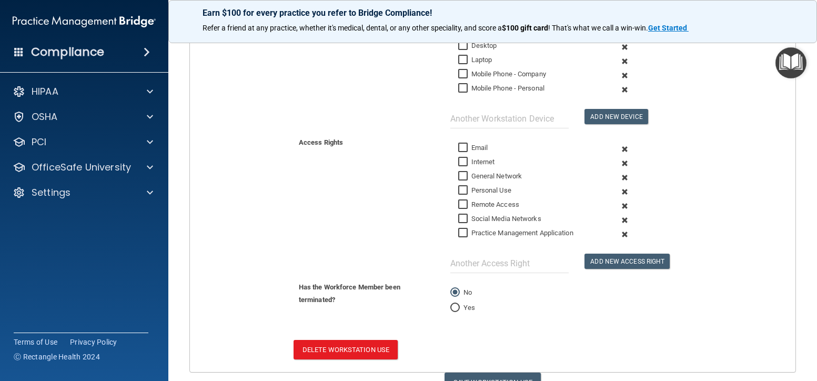
click at [456, 308] on input "Yes" at bounding box center [454, 308] width 9 height 8
radio input "true"
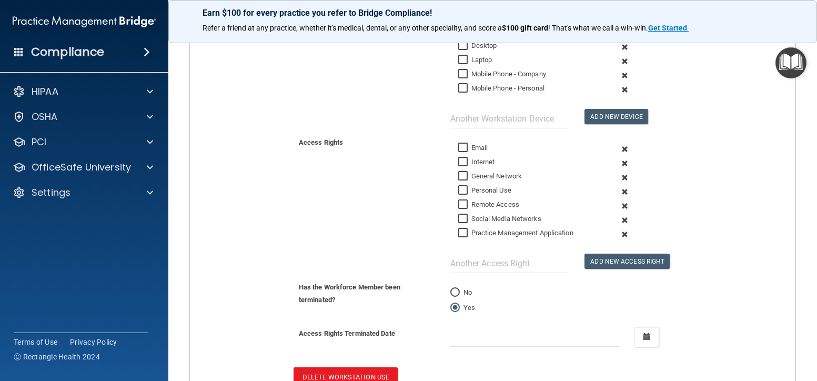
scroll to position [286, 0]
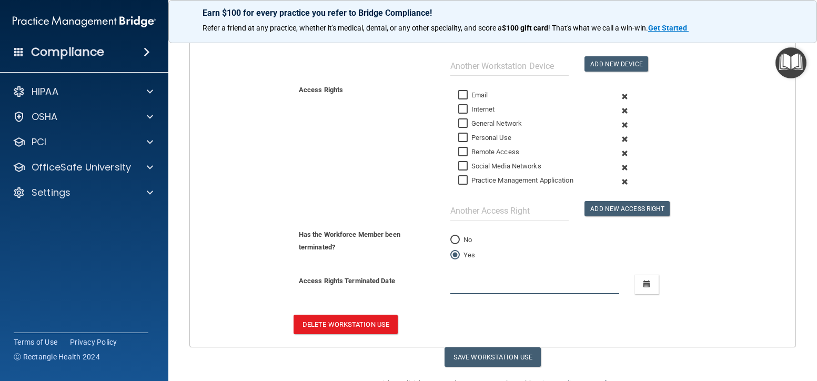
click at [462, 283] on input "text" at bounding box center [534, 284] width 169 height 19
click at [483, 358] on button "Save Workstation Use" at bounding box center [492, 356] width 96 height 19
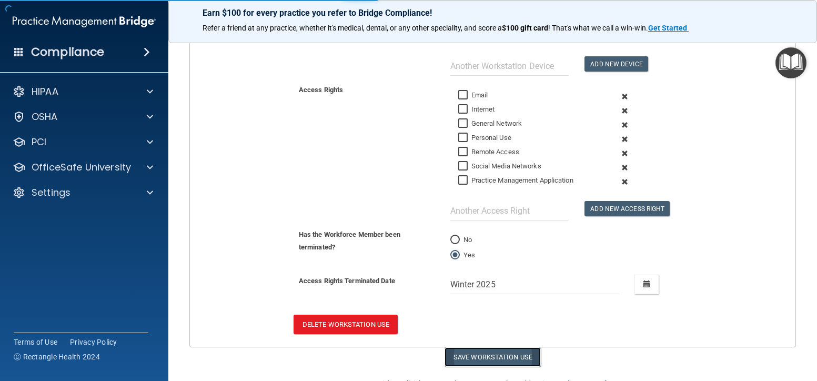
type input "1/1/25"
select select "? string:Limited ?"
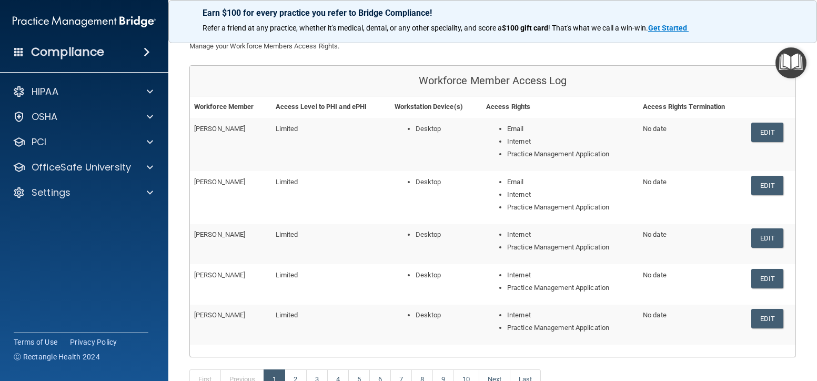
scroll to position [128, 0]
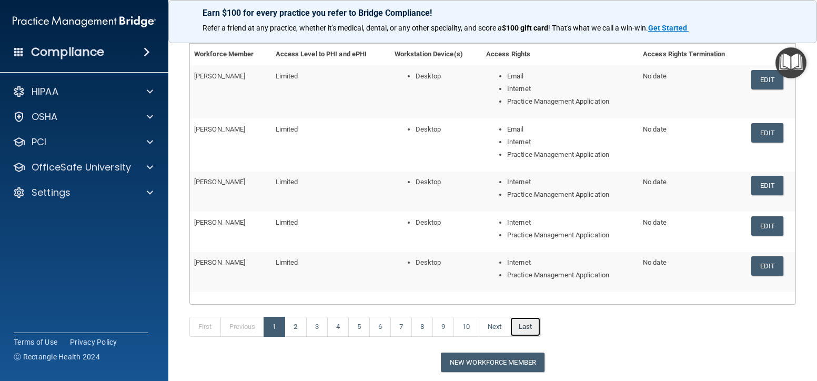
click at [529, 326] on link "Last" at bounding box center [525, 327] width 31 height 20
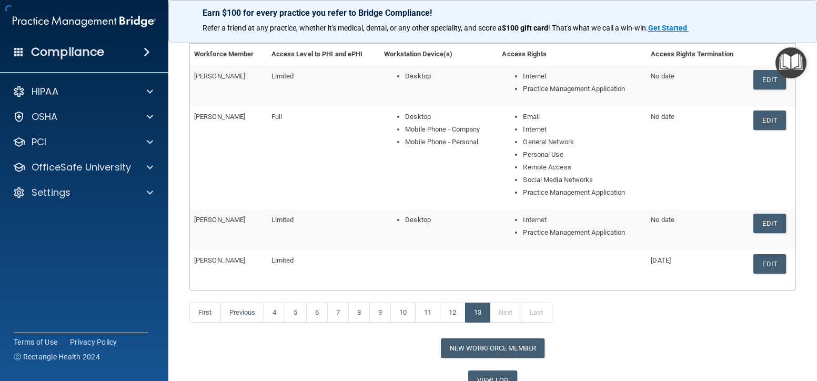
click at [455, 325] on div "First Previous 4 5 6 7 8 9 10 11 12 13 Next Last" at bounding box center [492, 314] width 622 height 48
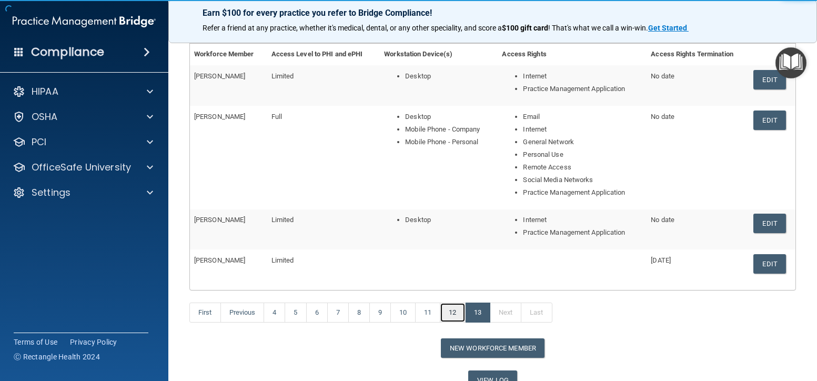
click at [461, 312] on link "12" at bounding box center [452, 312] width 25 height 20
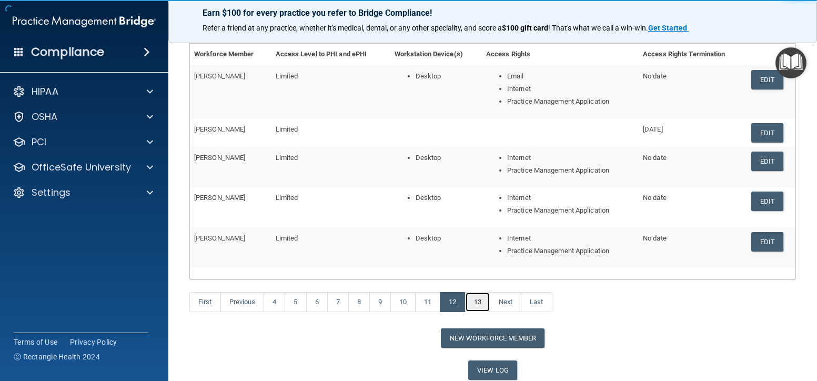
click at [483, 305] on link "13" at bounding box center [477, 302] width 25 height 20
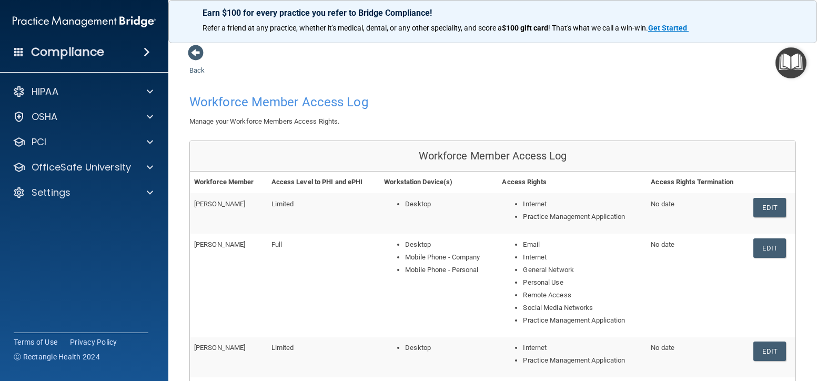
scroll to position [105, 0]
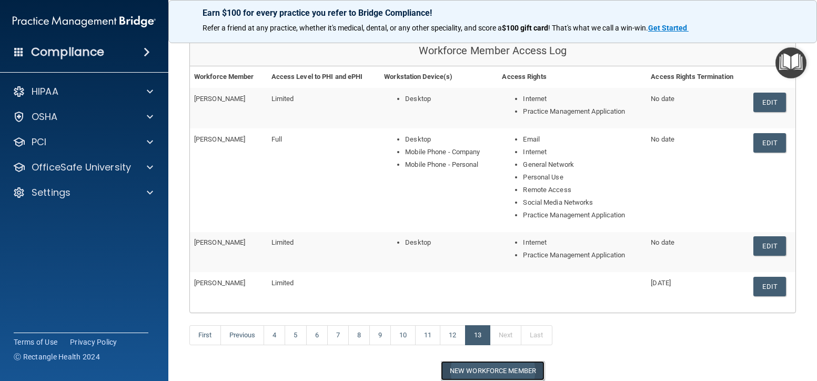
click at [472, 372] on button "New Workforce Member" at bounding box center [493, 370] width 104 height 19
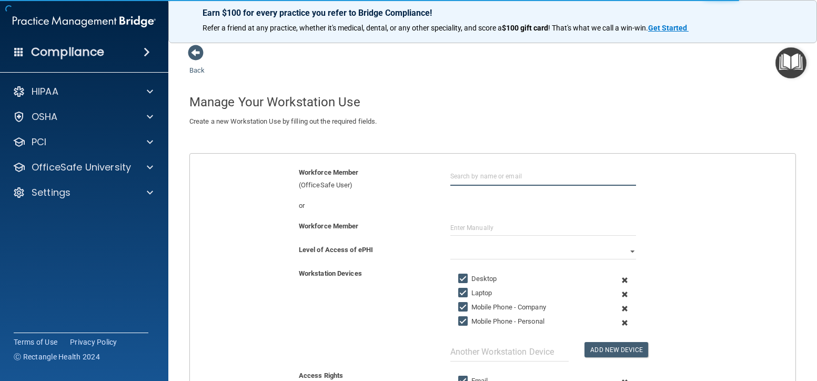
click at [477, 174] on input "text" at bounding box center [543, 175] width 186 height 19
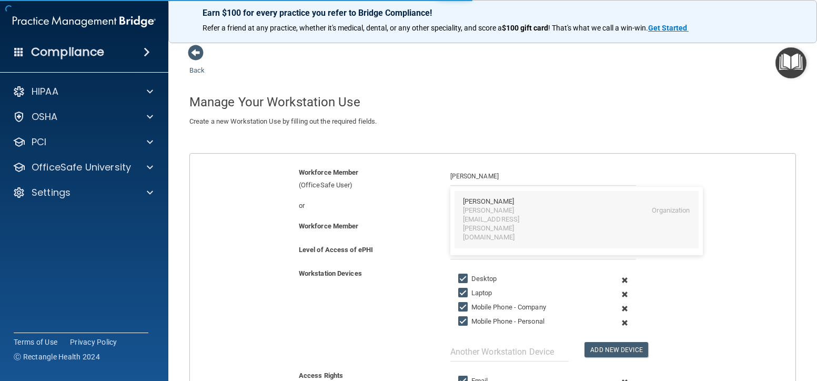
click at [491, 204] on div "[PERSON_NAME]" at bounding box center [488, 201] width 51 height 9
type input "[PERSON_NAME]"
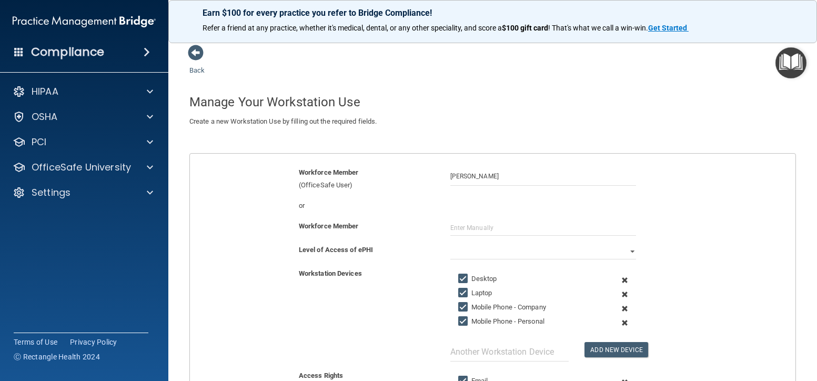
scroll to position [53, 0]
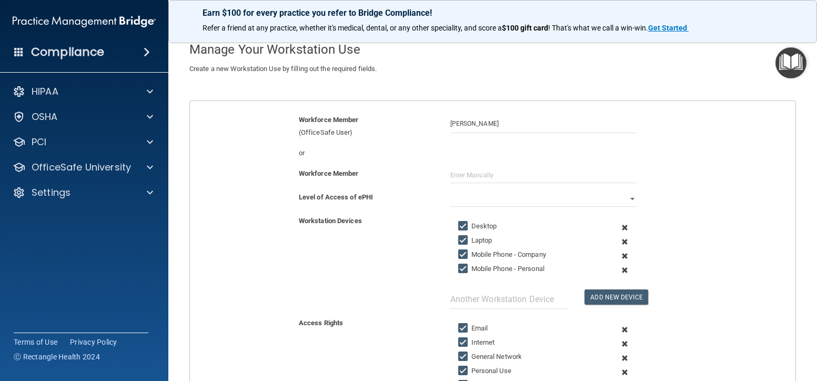
click at [458, 240] on input "Laptop" at bounding box center [464, 240] width 12 height 8
checkbox input "false"
click at [459, 257] on input "Mobile Phone - Company" at bounding box center [464, 254] width 12 height 8
checkbox input "false"
click at [464, 267] on input "Mobile Phone - Personal" at bounding box center [464, 269] width 12 height 8
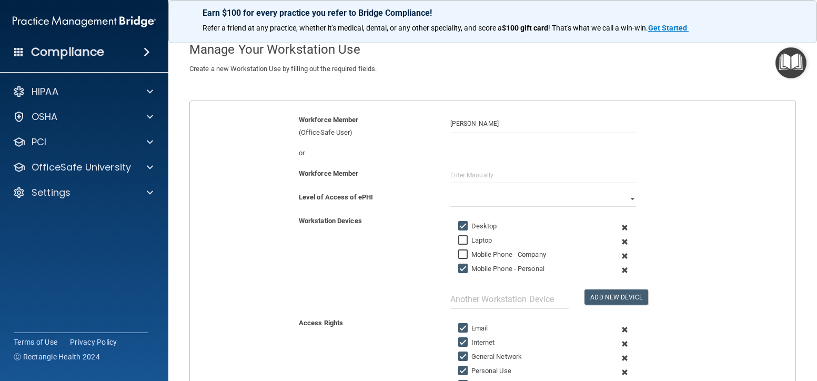
checkbox input "false"
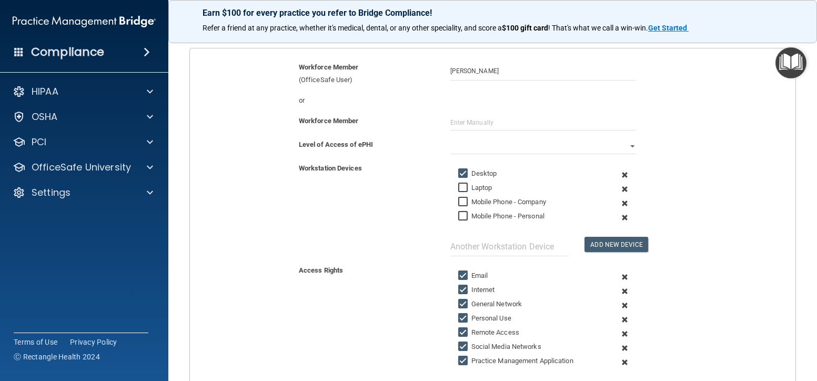
scroll to position [158, 0]
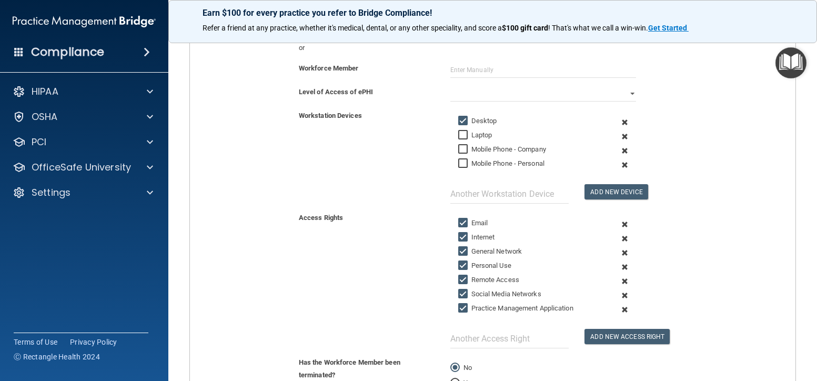
click at [461, 222] on input "Email" at bounding box center [464, 223] width 12 height 8
checkbox input "false"
click at [459, 234] on input "Internet" at bounding box center [464, 237] width 12 height 8
checkbox input "false"
click at [459, 263] on input "Personal Use" at bounding box center [464, 265] width 12 height 8
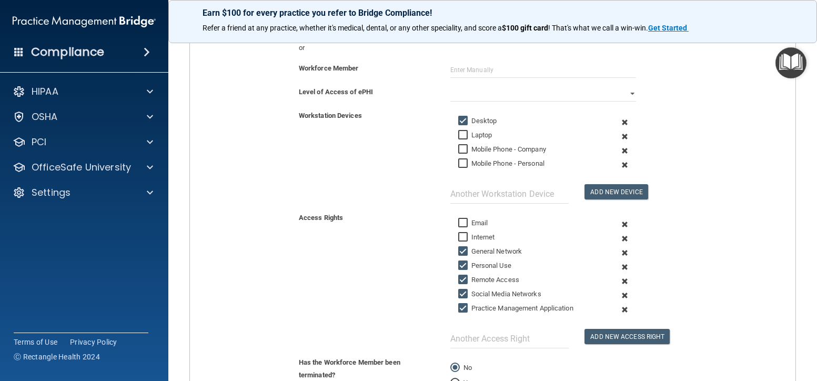
checkbox input "false"
click at [458, 278] on input "Remote Access" at bounding box center [464, 280] width 12 height 8
checkbox input "false"
click at [458, 295] on input "Social Media Networks" at bounding box center [464, 294] width 12 height 8
checkbox input "false"
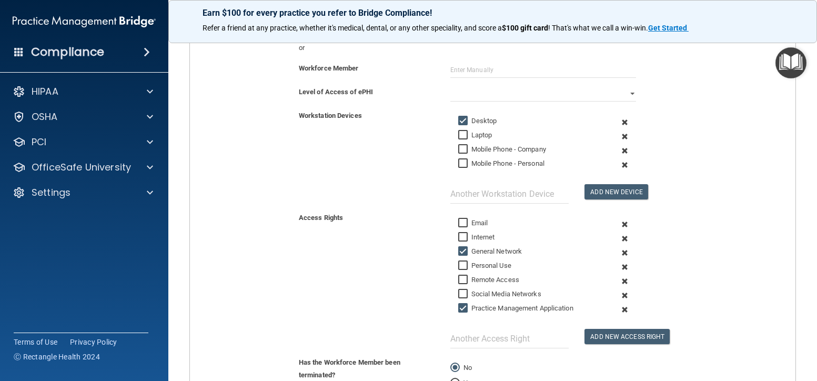
click at [458, 248] on input "General Network" at bounding box center [464, 251] width 12 height 8
click at [458, 254] on input "General Network" at bounding box center [464, 251] width 12 height 8
checkbox input "true"
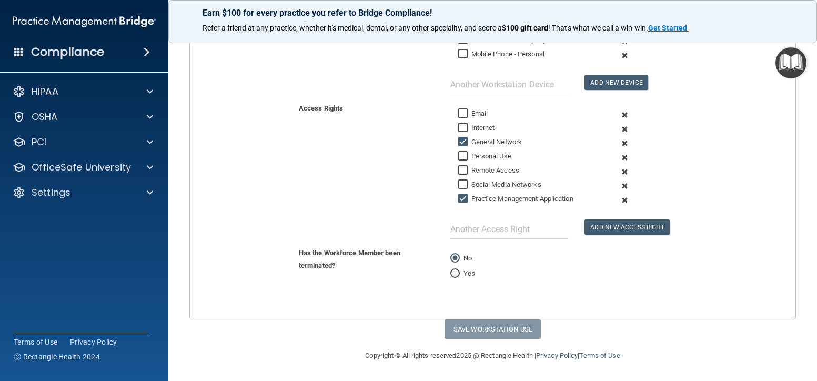
scroll to position [57, 0]
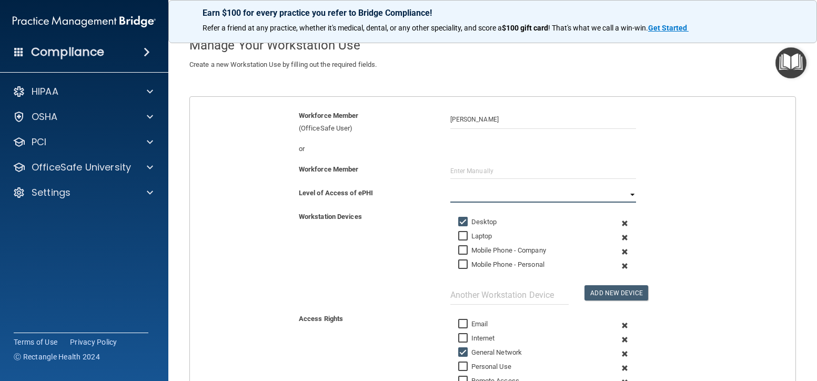
click at [625, 194] on select "Full Limited None" at bounding box center [543, 195] width 186 height 16
click at [450, 187] on select "Full Limited None" at bounding box center [543, 195] width 186 height 16
click at [479, 169] on input "text" at bounding box center [543, 171] width 186 height 16
click at [395, 237] on div "Workstation Devices Desktop Laptop Mobile Phone - Company Mobile Phone - Person…" at bounding box center [492, 257] width 621 height 94
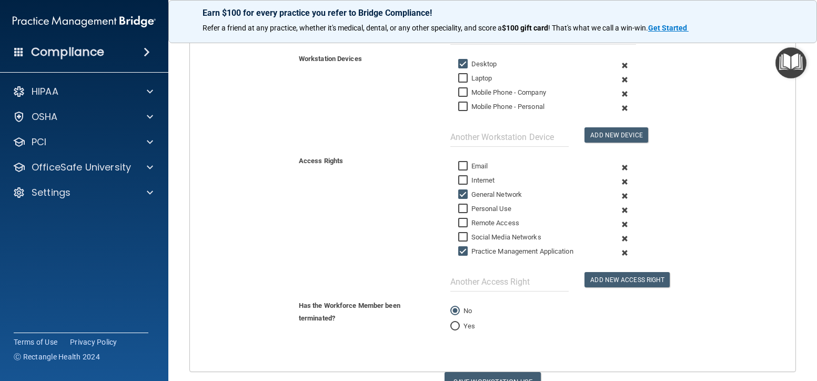
scroll to position [267, 0]
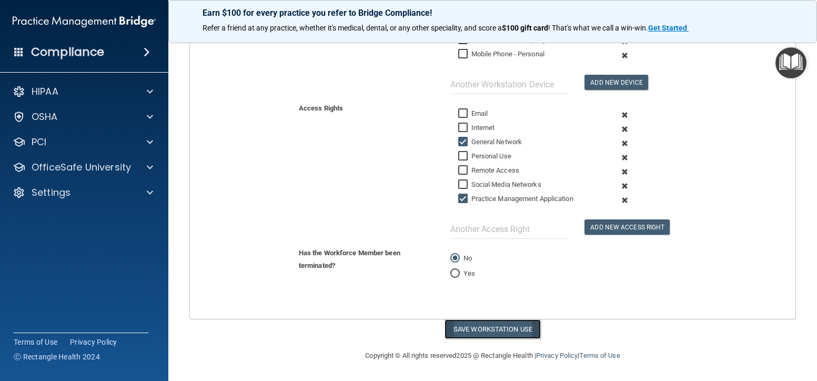
click at [471, 324] on button "Save Workstation Use" at bounding box center [492, 328] width 96 height 19
select select "? string:Limited ?"
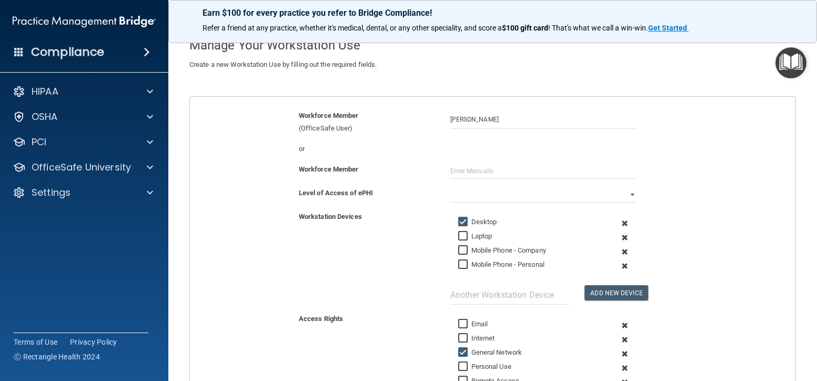
scroll to position [0, 0]
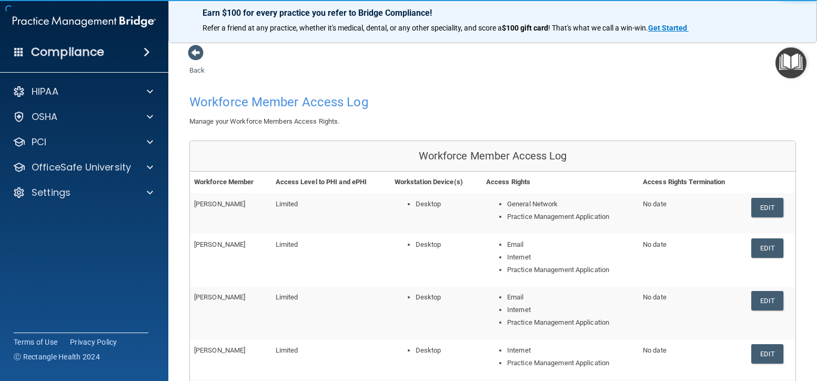
click at [411, 263] on td "Desktop" at bounding box center [436, 260] width 92 height 53
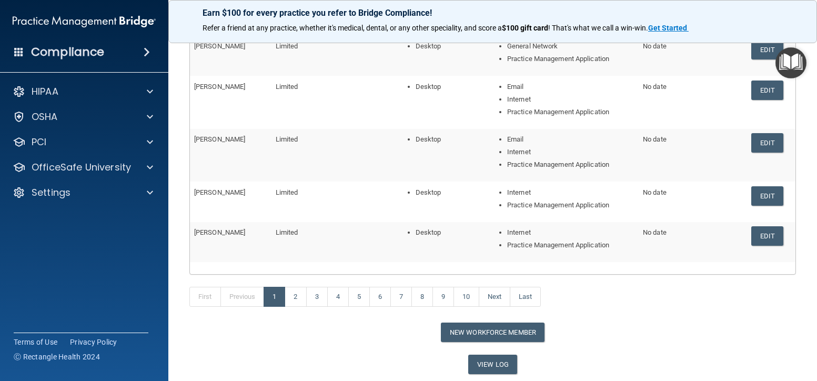
scroll to position [193, 0]
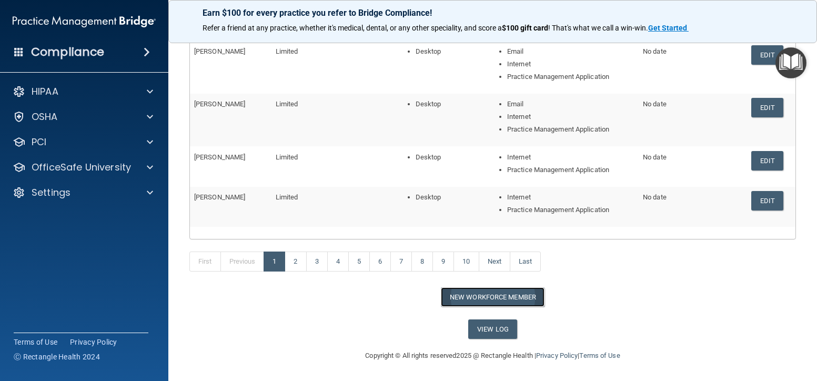
click at [472, 299] on button "New Workforce Member" at bounding box center [493, 296] width 104 height 19
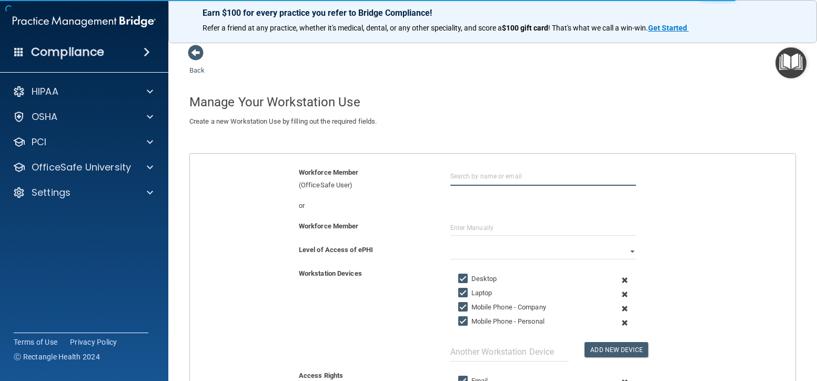
click at [476, 173] on input "text" at bounding box center [543, 175] width 186 height 19
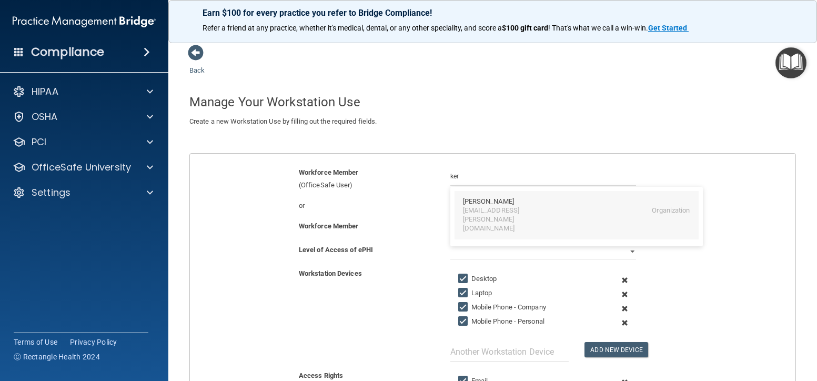
click at [478, 204] on div "Ker Chang" at bounding box center [488, 201] width 51 height 9
type input "Ker Chang"
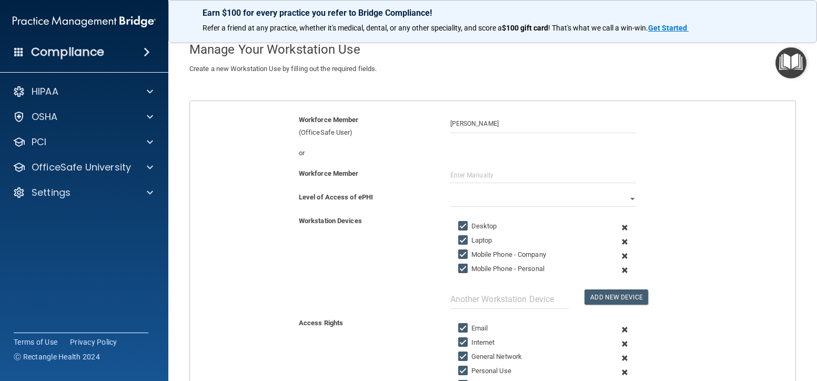
click at [460, 225] on input "Desktop" at bounding box center [464, 226] width 12 height 8
checkbox input "false"
click at [461, 255] on input "Mobile Phone - Company" at bounding box center [464, 254] width 12 height 8
checkbox input "false"
click at [461, 269] on input "Mobile Phone - Personal" at bounding box center [464, 269] width 12 height 8
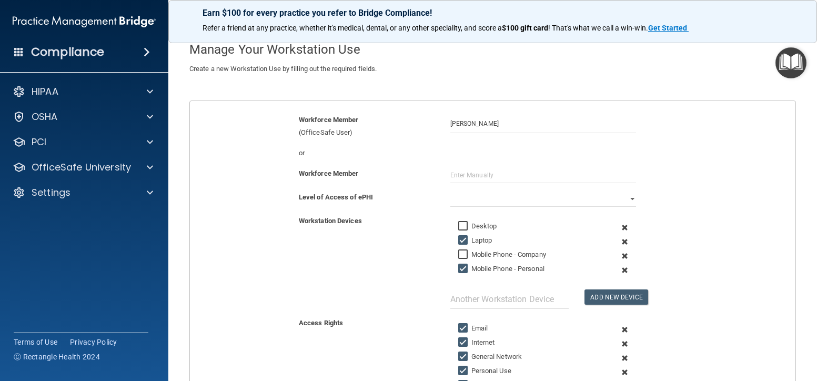
checkbox input "false"
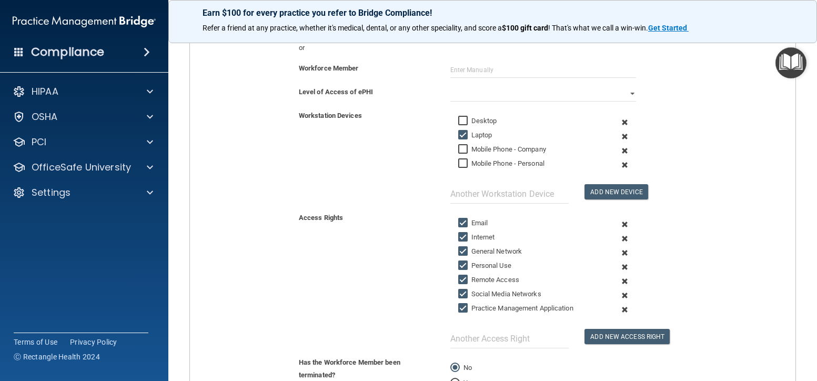
click at [461, 237] on input "Internet" at bounding box center [464, 237] width 12 height 8
checkbox input "false"
click at [460, 250] on input "General Network" at bounding box center [464, 251] width 12 height 8
checkbox input "true"
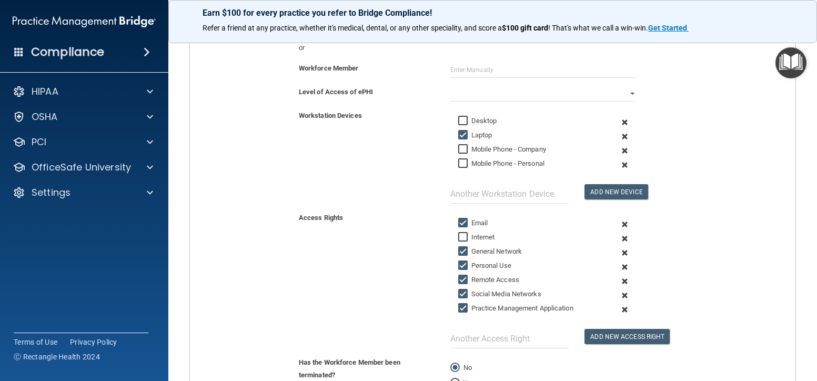
click at [458, 261] on input "Personal Use" at bounding box center [464, 265] width 12 height 8
checkbox input "false"
click at [459, 280] on input "Remote Access" at bounding box center [464, 280] width 12 height 8
checkbox input "false"
click at [458, 294] on input "Social Media Networks" at bounding box center [464, 294] width 12 height 8
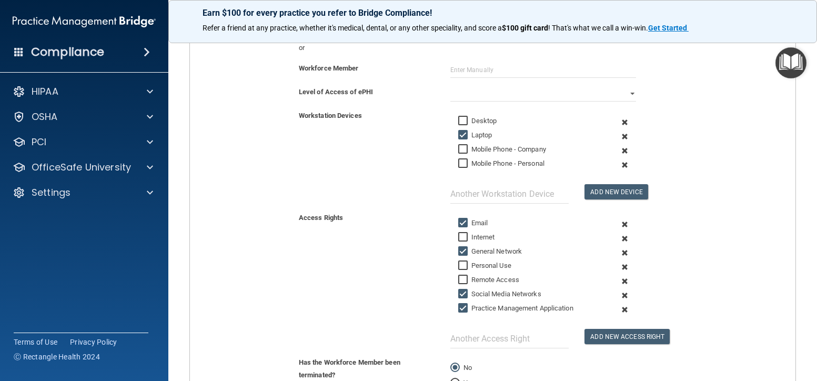
checkbox input "false"
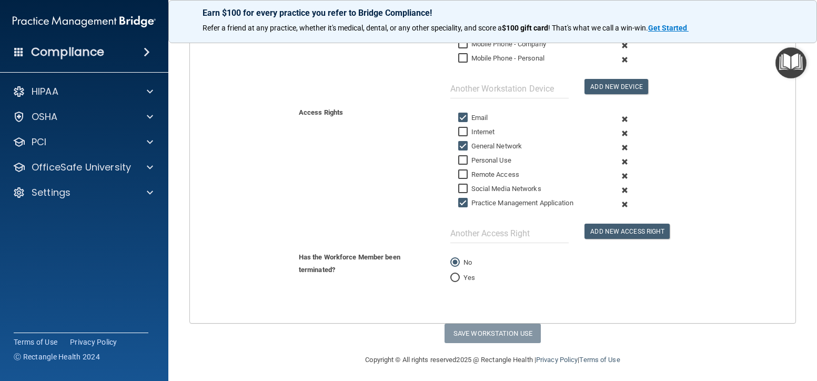
scroll to position [53, 0]
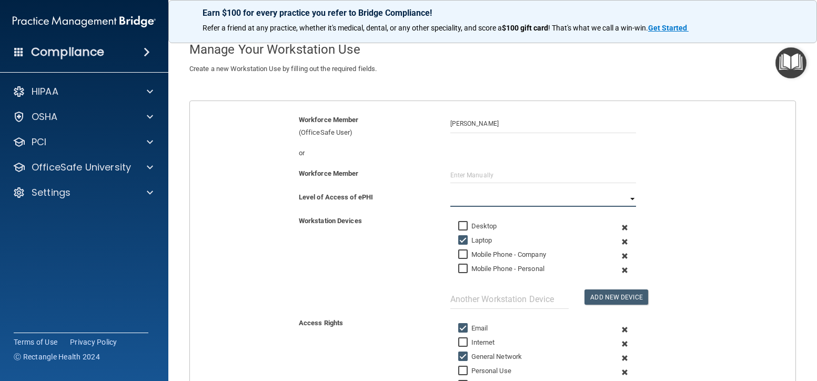
click at [628, 198] on select "Full Limited None" at bounding box center [543, 199] width 186 height 16
click at [450, 191] on select "Full Limited None" at bounding box center [543, 199] width 186 height 16
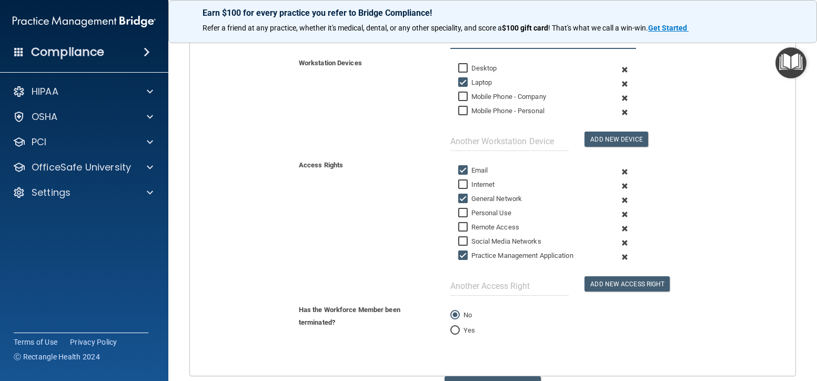
scroll to position [267, 0]
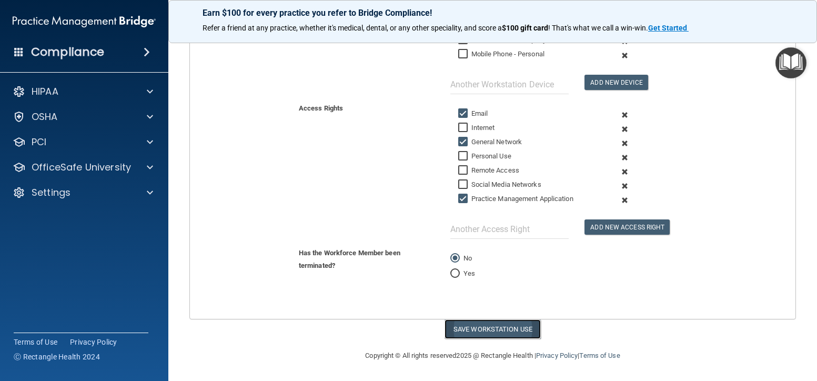
click at [480, 331] on button "Save Workstation Use" at bounding box center [492, 328] width 96 height 19
select select "? string:Limited ?"
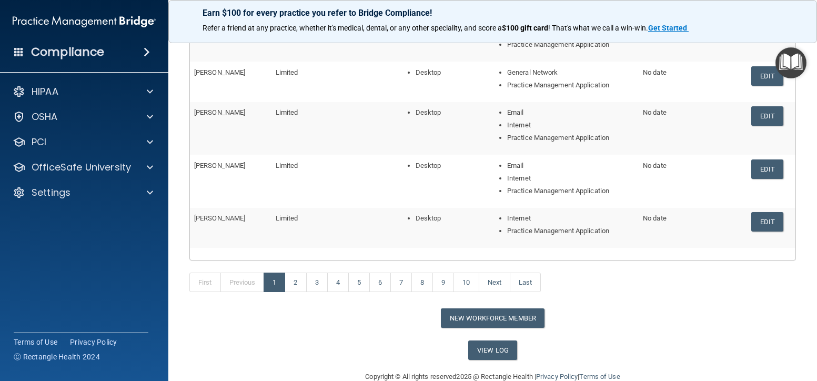
scroll to position [206, 0]
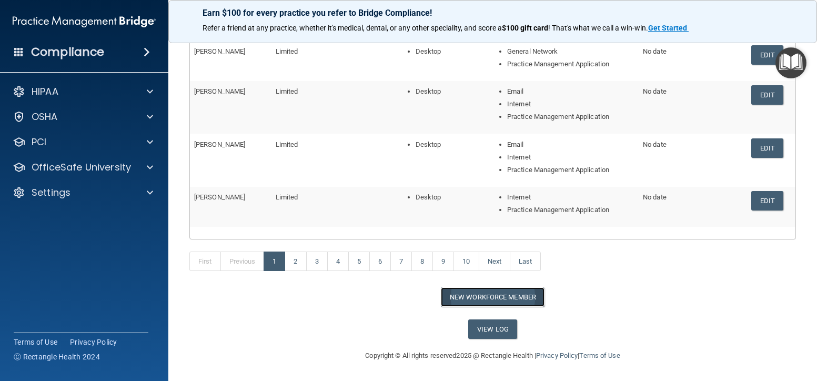
click at [489, 298] on button "New Workforce Member" at bounding box center [493, 296] width 104 height 19
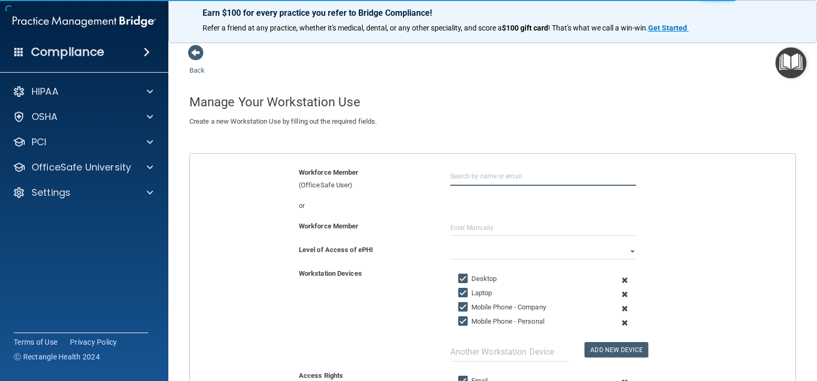
click at [467, 177] on input "text" at bounding box center [543, 175] width 186 height 19
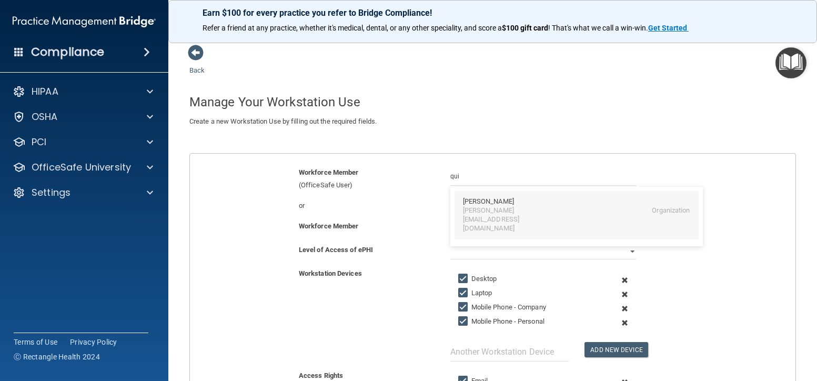
click at [476, 200] on div "Quintin Brown" at bounding box center [488, 201] width 51 height 9
type input "Quintin Brown"
click at [458, 289] on input "Laptop" at bounding box center [464, 293] width 12 height 8
checkbox input "false"
click at [458, 301] on label "Mobile Phone - Company" at bounding box center [502, 307] width 88 height 13
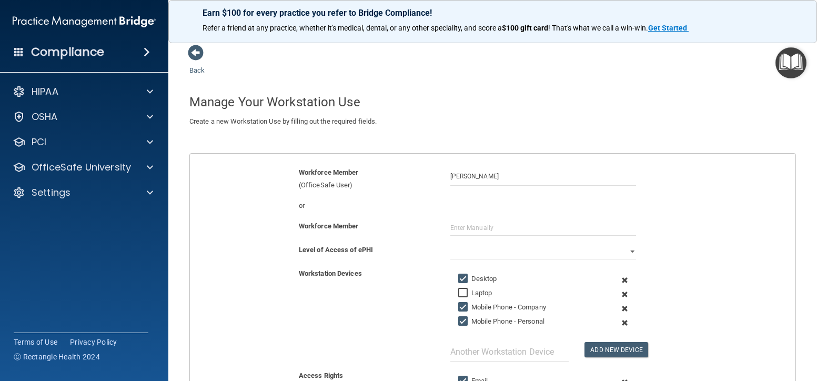
click at [458, 303] on input "Mobile Phone - Company" at bounding box center [464, 307] width 12 height 8
click at [458, 308] on input "Mobile Phone - Company" at bounding box center [464, 307] width 12 height 8
checkbox input "true"
click at [459, 321] on input "Mobile Phone - Personal" at bounding box center [464, 321] width 12 height 8
checkbox input "false"
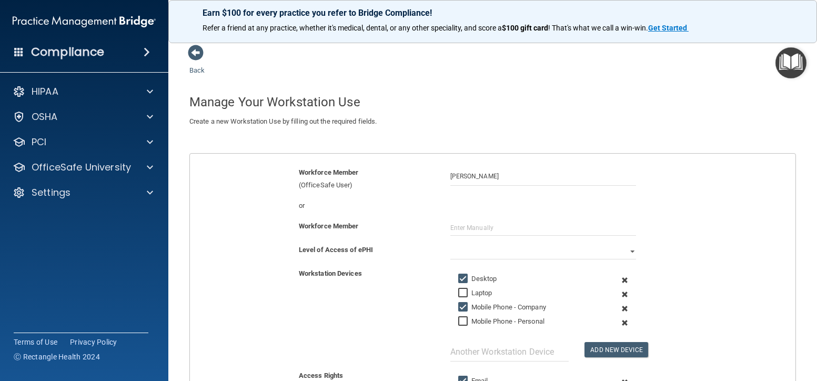
click at [459, 305] on input "Mobile Phone - Company" at bounding box center [464, 307] width 12 height 8
checkbox input "false"
click at [625, 253] on select "Full Limited None" at bounding box center [543, 252] width 186 height 16
select select "1"
click at [450, 244] on select "Full Limited None" at bounding box center [543, 252] width 186 height 16
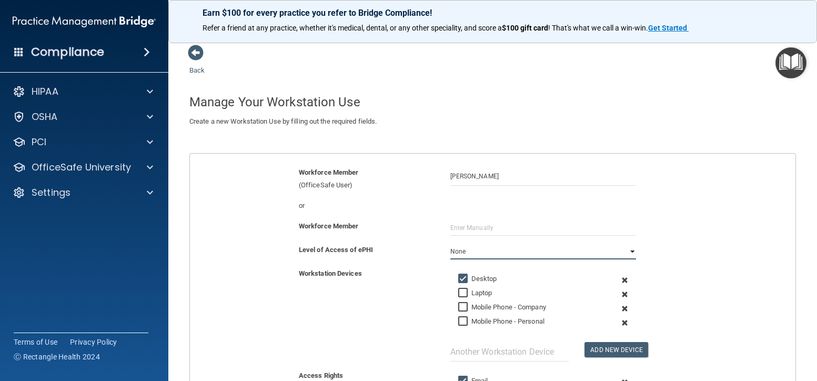
scroll to position [105, 0]
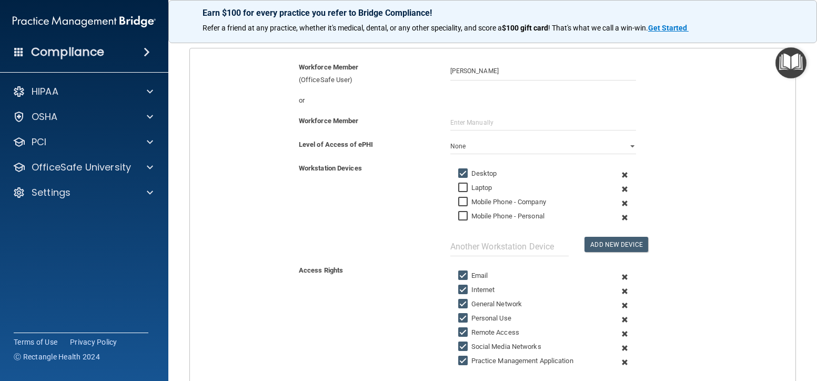
click at [458, 317] on input "Personal Use" at bounding box center [464, 318] width 12 height 8
checkbox input "false"
click at [458, 330] on input "Remote Access" at bounding box center [464, 332] width 12 height 8
checkbox input "false"
click at [458, 346] on input "Social Media Networks" at bounding box center [464, 346] width 12 height 8
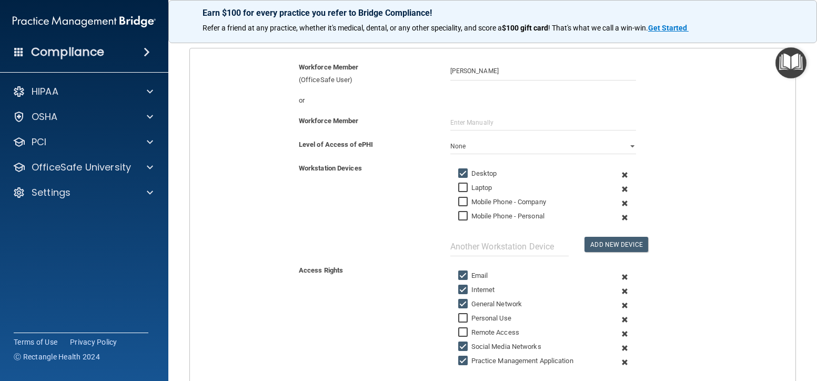
checkbox input "false"
click at [458, 362] on input "Practice Management Application" at bounding box center [464, 361] width 12 height 8
checkbox input "false"
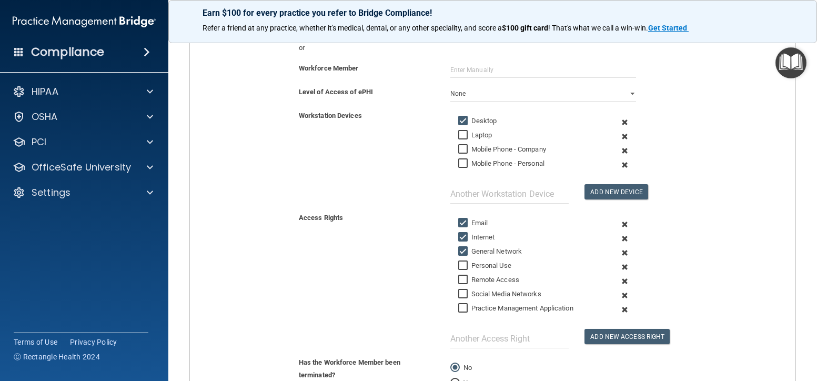
scroll to position [263, 0]
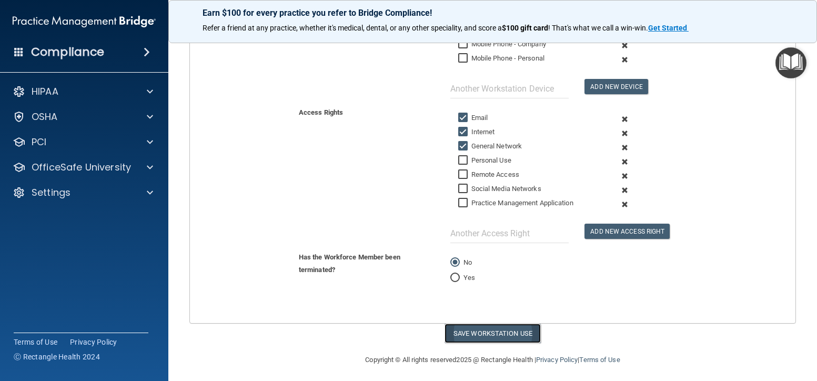
click at [508, 329] on button "Save Workstation Use" at bounding box center [492, 332] width 96 height 19
select select "? string:Limited ?"
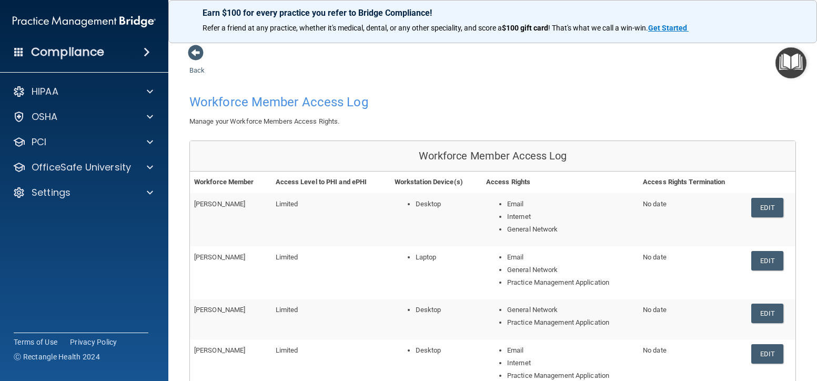
scroll to position [218, 0]
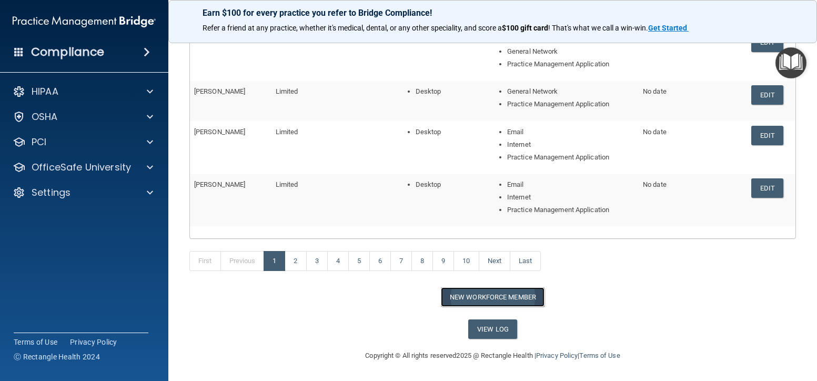
click at [457, 298] on button "New Workforce Member" at bounding box center [493, 296] width 104 height 19
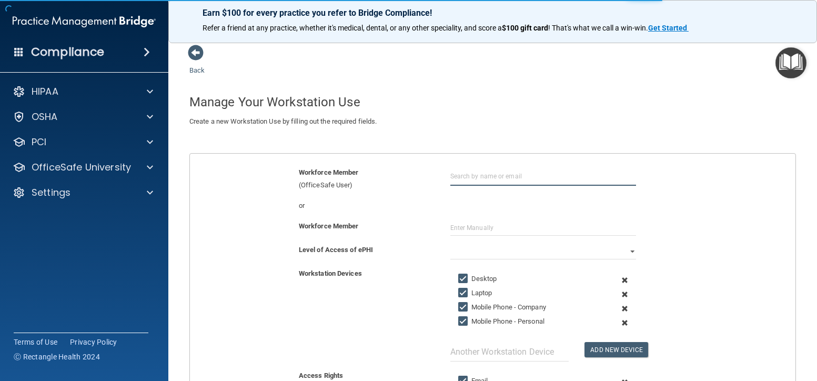
click at [461, 175] on input "text" at bounding box center [543, 175] width 186 height 19
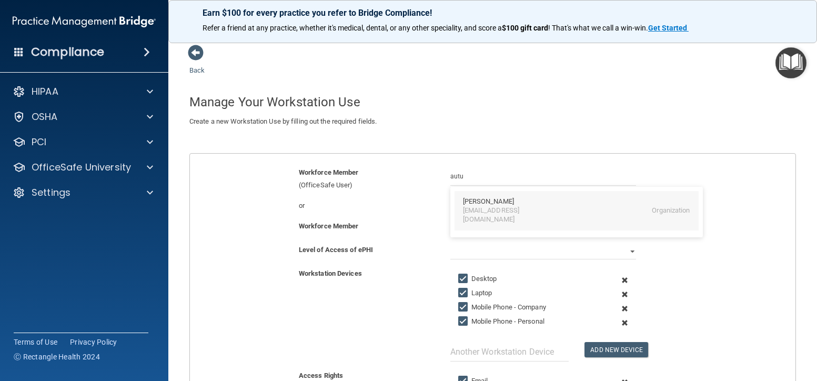
click at [487, 204] on div "Autumn M Johnson" at bounding box center [488, 201] width 51 height 9
type input "Autumn M Johnson"
click at [460, 276] on input "Desktop" at bounding box center [464, 279] width 12 height 8
checkbox input "true"
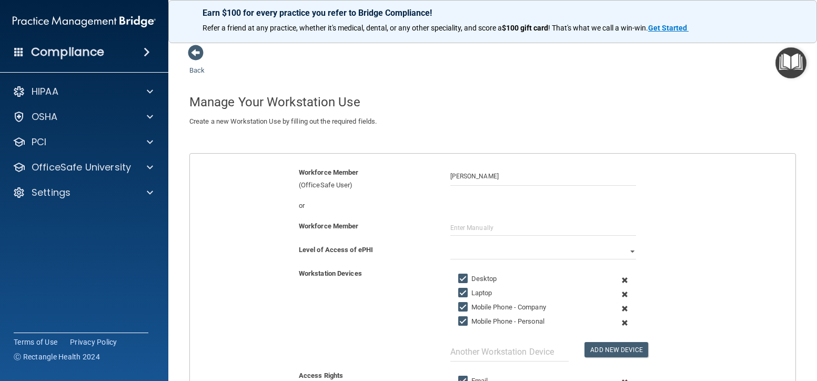
click at [462, 290] on input "Laptop" at bounding box center [464, 293] width 12 height 8
checkbox input "false"
click at [459, 308] on input "Mobile Phone - Company" at bounding box center [464, 307] width 12 height 8
checkbox input "false"
click at [458, 324] on input "Mobile Phone - Personal" at bounding box center [464, 321] width 12 height 8
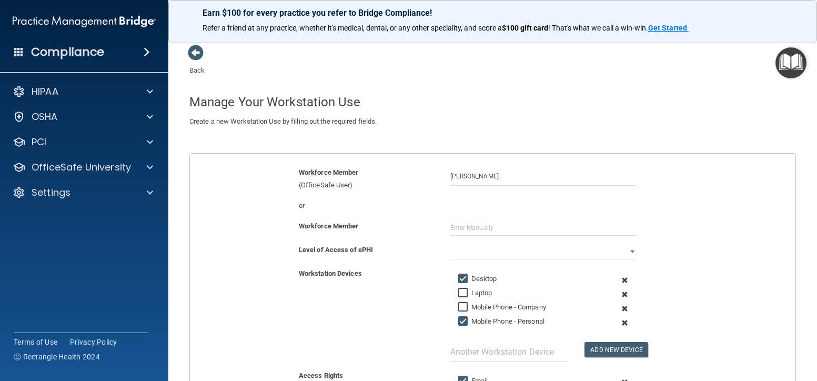
checkbox input "false"
click at [487, 250] on select "Full Limited None" at bounding box center [543, 252] width 186 height 16
select select "1"
click at [450, 244] on select "Full Limited None" at bounding box center [543, 252] width 186 height 16
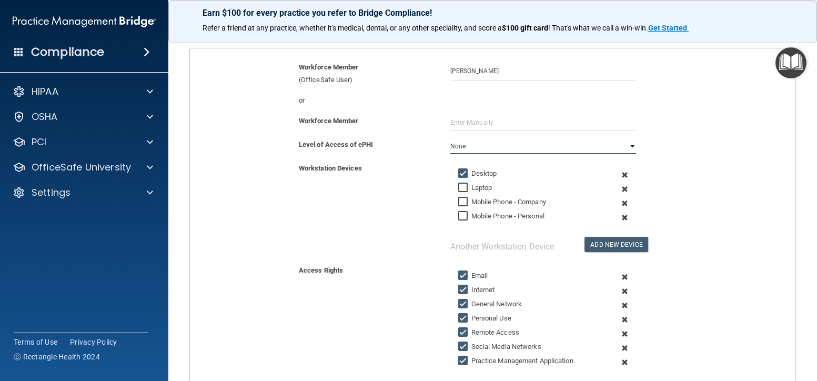
scroll to position [158, 0]
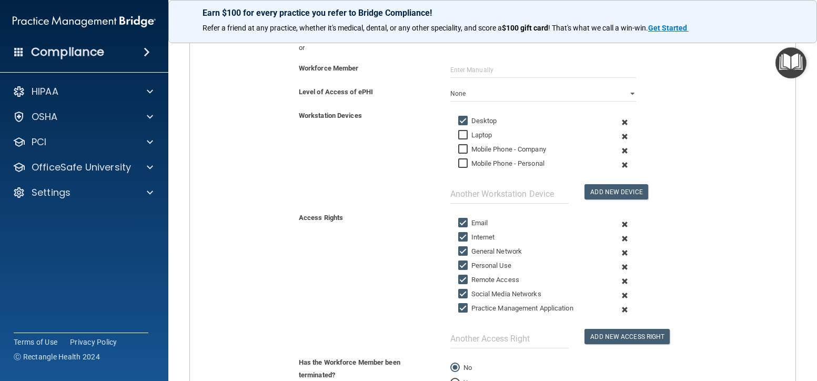
click at [460, 220] on input "Email" at bounding box center [464, 223] width 12 height 8
checkbox input "false"
click at [458, 235] on input "Internet" at bounding box center [464, 237] width 12 height 8
click at [458, 236] on input "Internet" at bounding box center [464, 237] width 12 height 8
checkbox input "true"
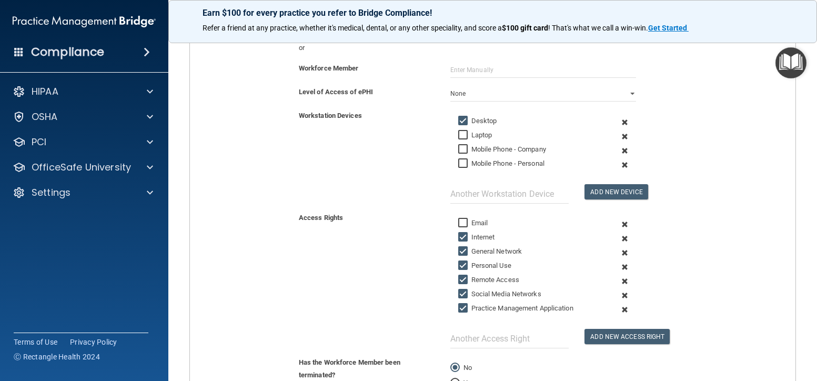
click at [461, 265] on input "Personal Use" at bounding box center [464, 265] width 12 height 8
checkbox input "false"
click at [458, 278] on input "Remote Access" at bounding box center [464, 280] width 12 height 8
checkbox input "false"
click at [463, 299] on label "Social Media Networks" at bounding box center [499, 294] width 83 height 13
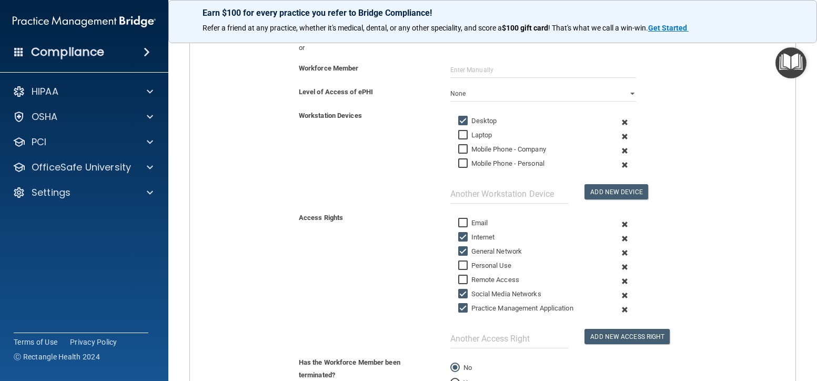
click at [463, 298] on input "Social Media Networks" at bounding box center [464, 294] width 12 height 8
checkbox input "false"
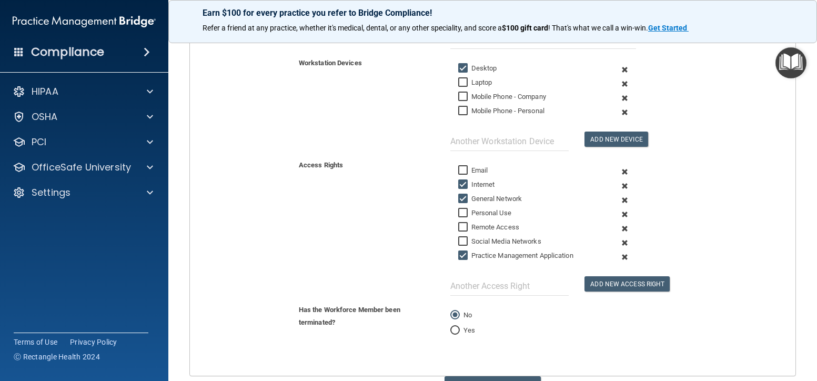
scroll to position [263, 0]
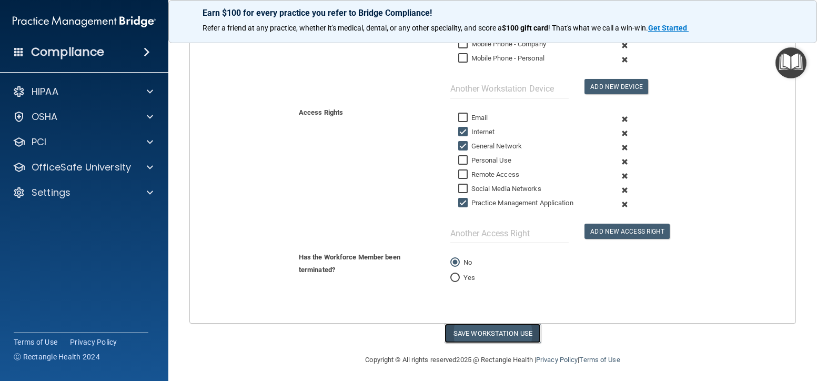
click at [479, 330] on button "Save Workstation Use" at bounding box center [492, 332] width 96 height 19
select select "? string:Limited ?"
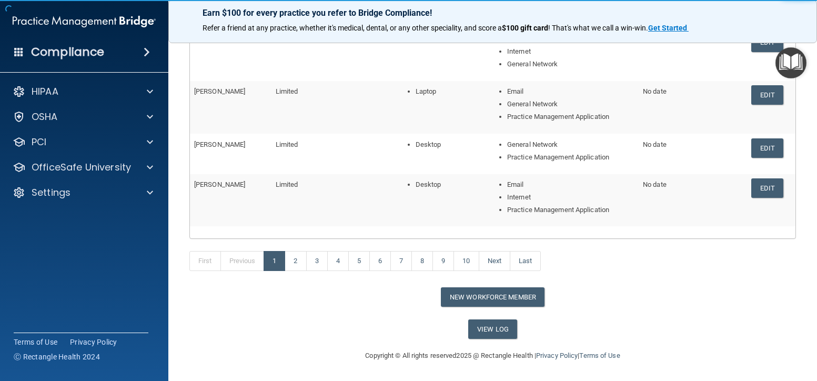
scroll to position [193, 0]
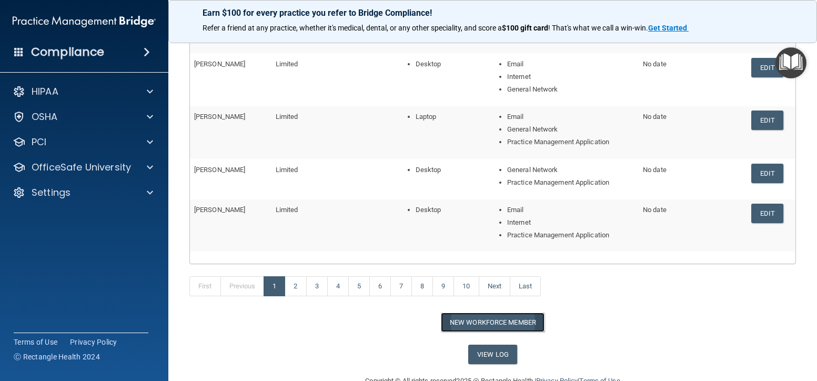
click at [468, 317] on button "New Workforce Member" at bounding box center [493, 321] width 104 height 19
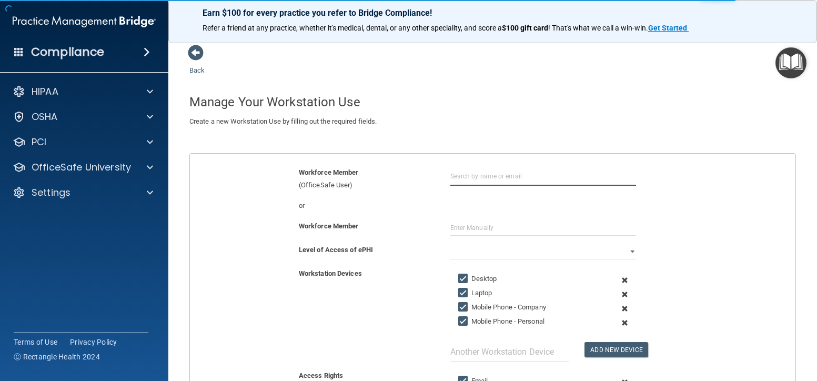
click at [457, 175] on input "text" at bounding box center [543, 175] width 186 height 19
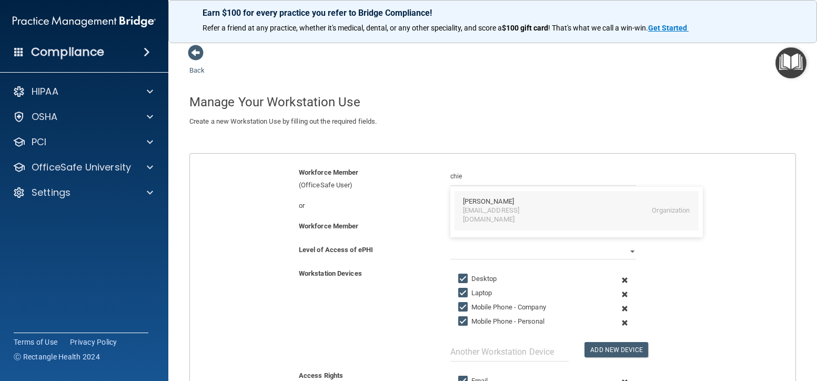
click at [524, 202] on div "Chieng Lee" at bounding box center [576, 201] width 227 height 9
type input "Chieng Lee"
click at [460, 291] on input "Laptop" at bounding box center [464, 293] width 12 height 8
checkbox input "false"
click at [458, 304] on input "Mobile Phone - Company" at bounding box center [464, 307] width 12 height 8
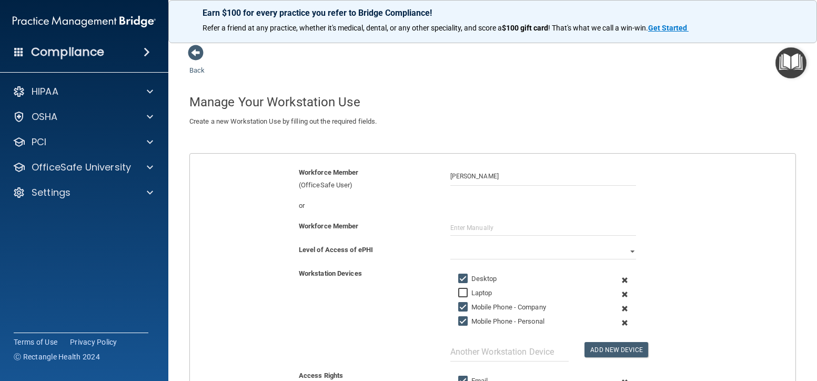
checkbox input "false"
click at [459, 318] on input "Mobile Phone - Personal" at bounding box center [464, 321] width 12 height 8
checkbox input "false"
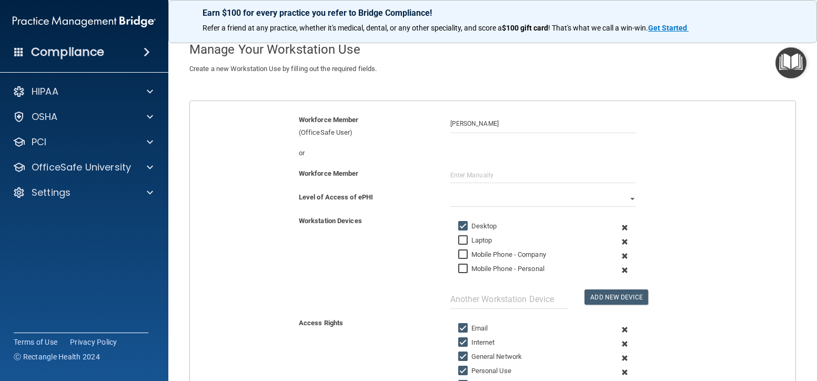
scroll to position [105, 0]
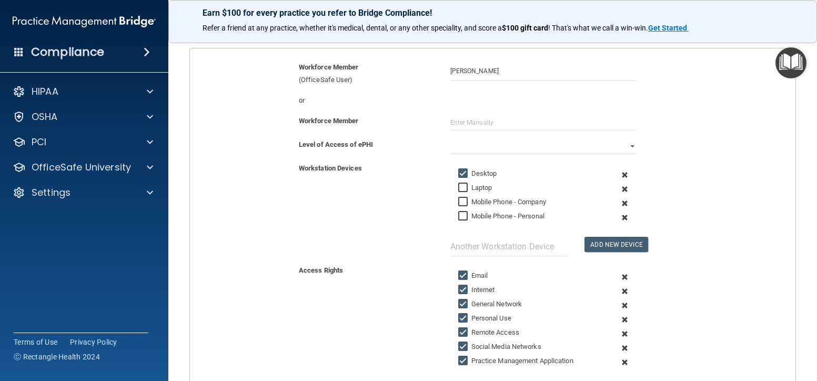
click at [460, 270] on label "Email" at bounding box center [473, 275] width 30 height 13
click at [460, 271] on input "Email" at bounding box center [464, 275] width 12 height 8
checkbox input "false"
click at [460, 318] on input "Personal Use" at bounding box center [464, 318] width 12 height 8
checkbox input "false"
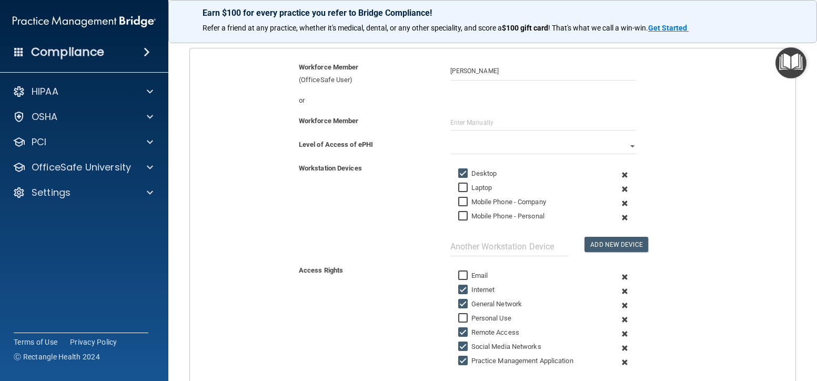
click at [460, 329] on input "Remote Access" at bounding box center [464, 332] width 12 height 8
checkbox input "false"
click at [460, 340] on label "Social Media Networks" at bounding box center [499, 346] width 83 height 13
click at [460, 342] on input "Social Media Networks" at bounding box center [464, 346] width 12 height 8
checkbox input "false"
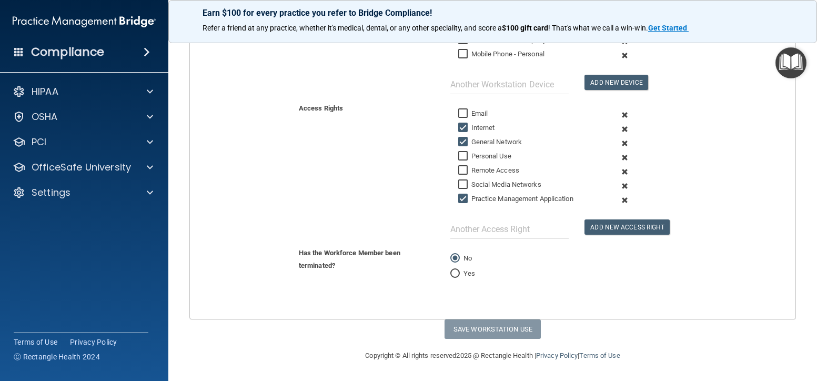
scroll to position [57, 0]
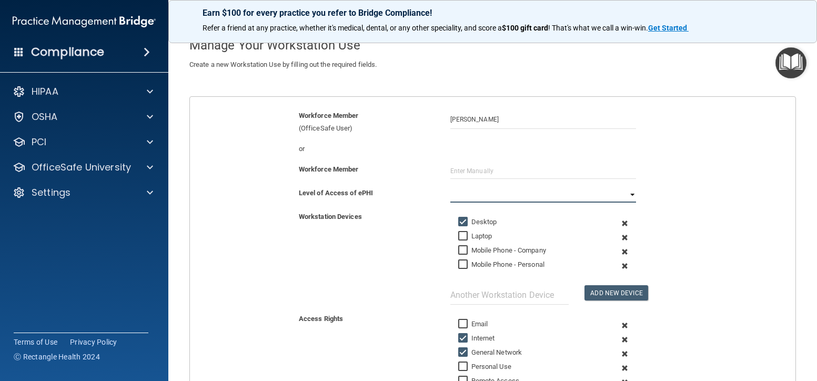
click at [629, 194] on select "Full Limited None" at bounding box center [543, 195] width 186 height 16
click at [450, 187] on select "Full Limited None" at bounding box center [543, 195] width 186 height 16
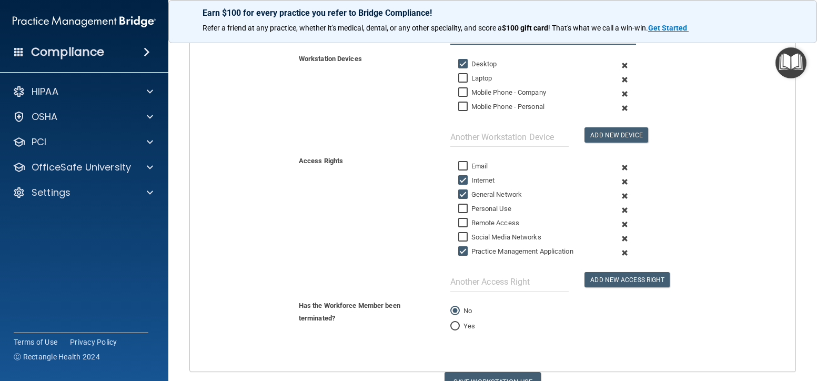
scroll to position [267, 0]
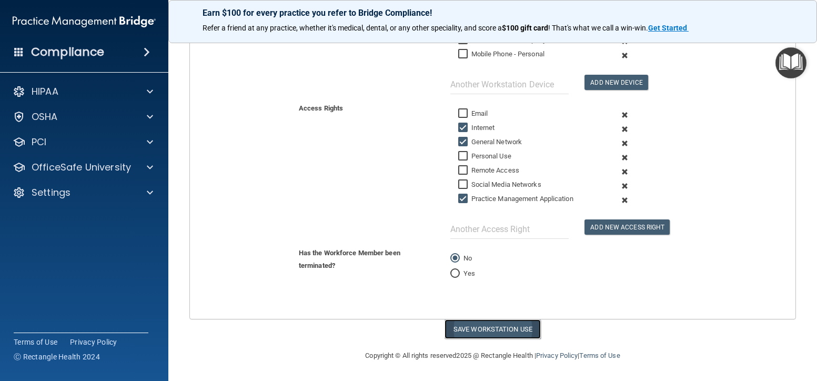
click at [475, 330] on button "Save Workstation Use" at bounding box center [492, 328] width 96 height 19
select select "? string:Limited ?"
